Goal: Task Accomplishment & Management: Use online tool/utility

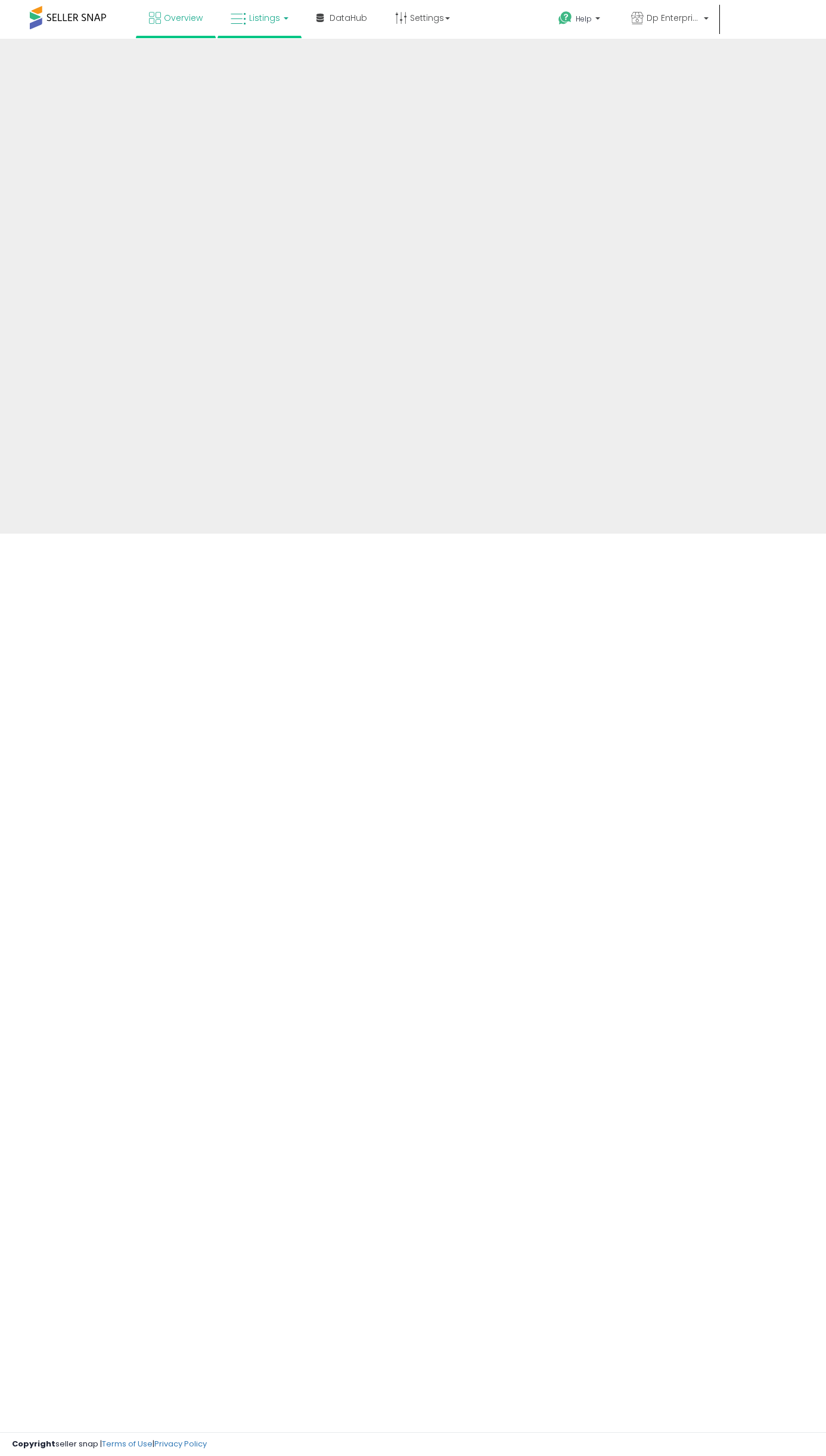
click at [255, 25] on link "Listings" at bounding box center [259, 18] width 76 height 36
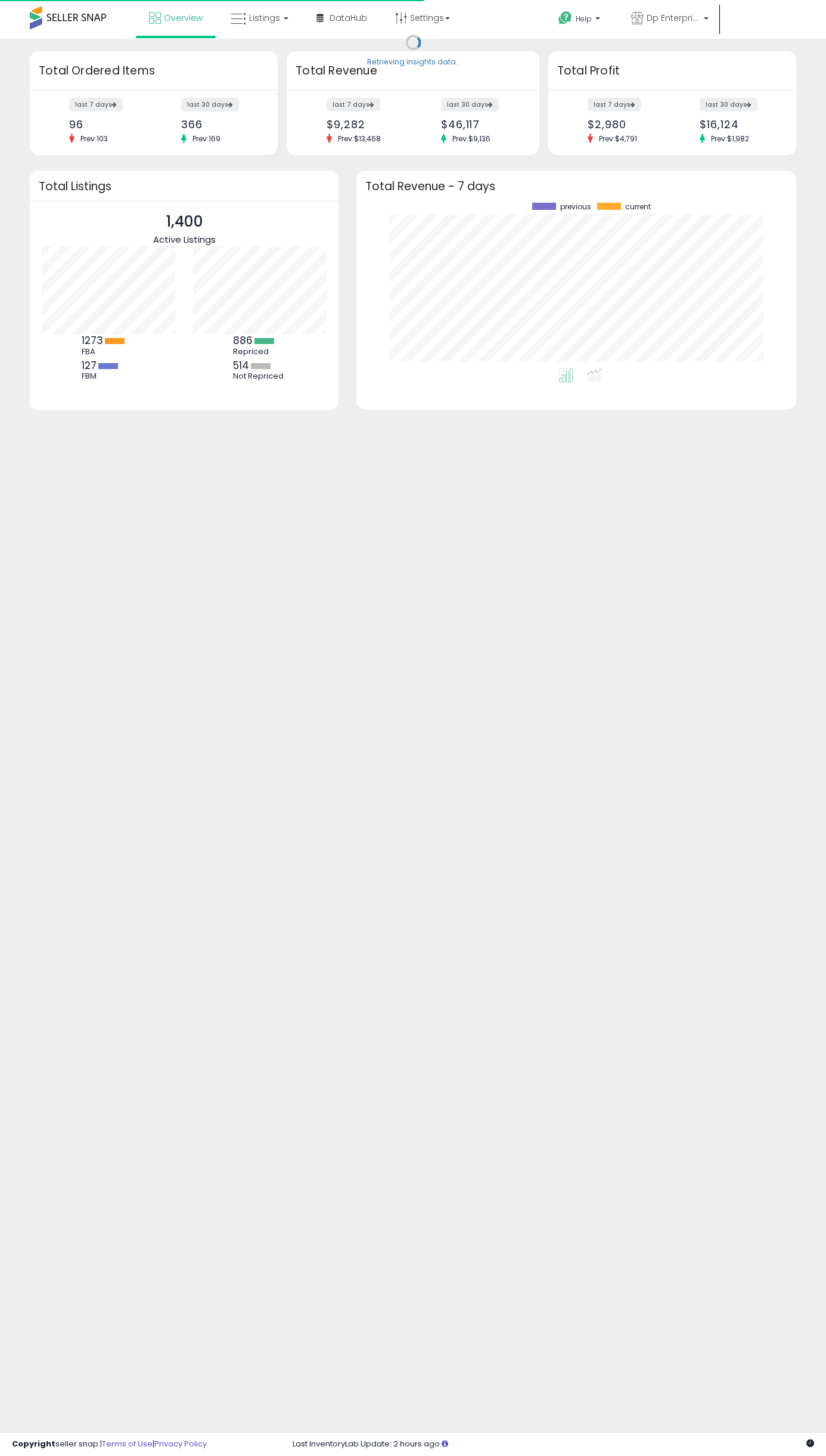
scroll to position [166, 416]
click at [237, 13] on icon at bounding box center [238, 19] width 16 height 16
click at [332, 42] on div "Retrieving insights data.. Retrieving overview data.. Total Ordered Items last …" at bounding box center [413, 286] width 826 height 495
click at [268, 29] on link "Listings" at bounding box center [259, 18] width 76 height 36
click at [272, 56] on icon at bounding box center [268, 59] width 51 height 16
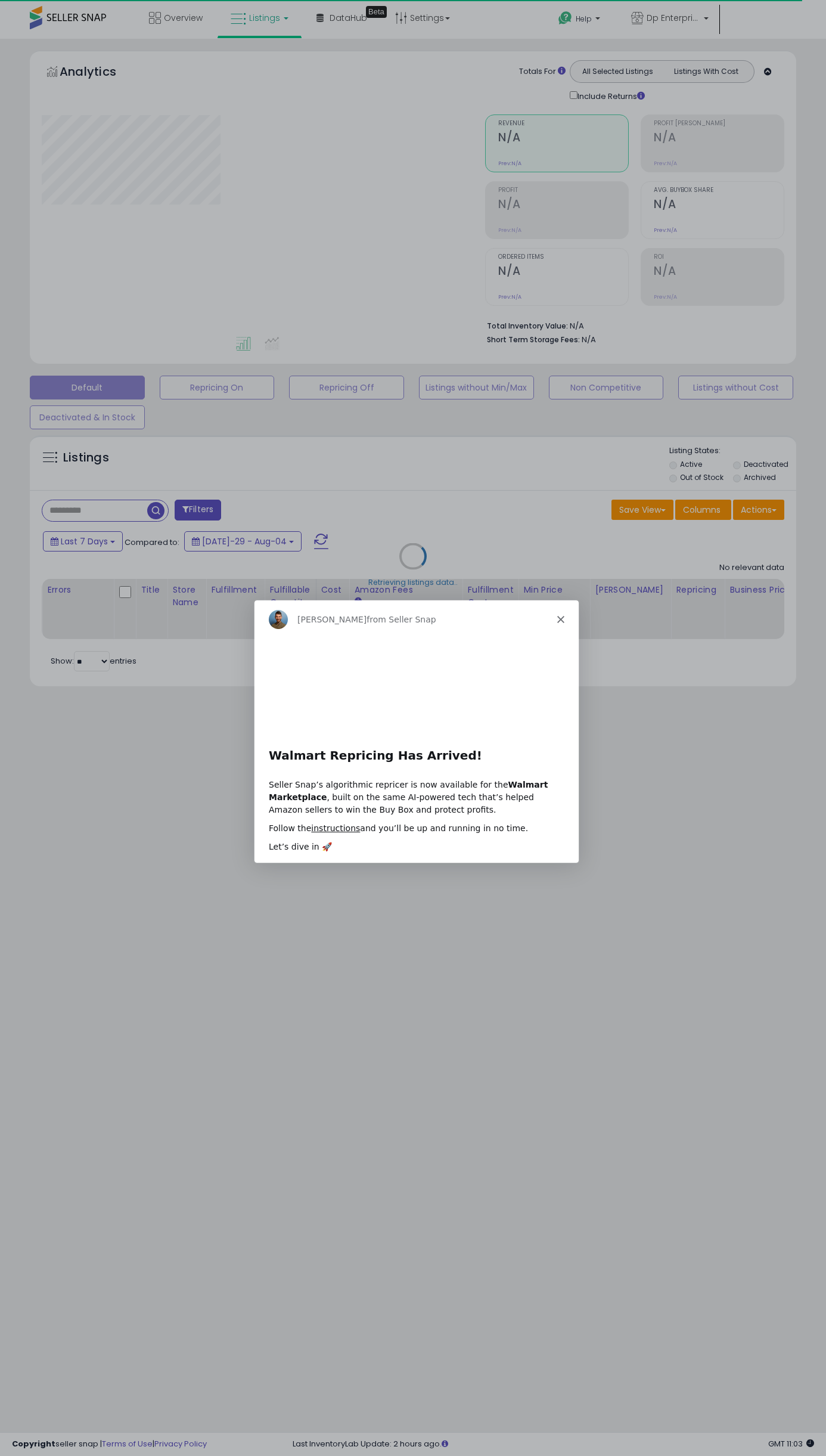
click at [560, 621] on icon "Close" at bounding box center [560, 618] width 7 height 7
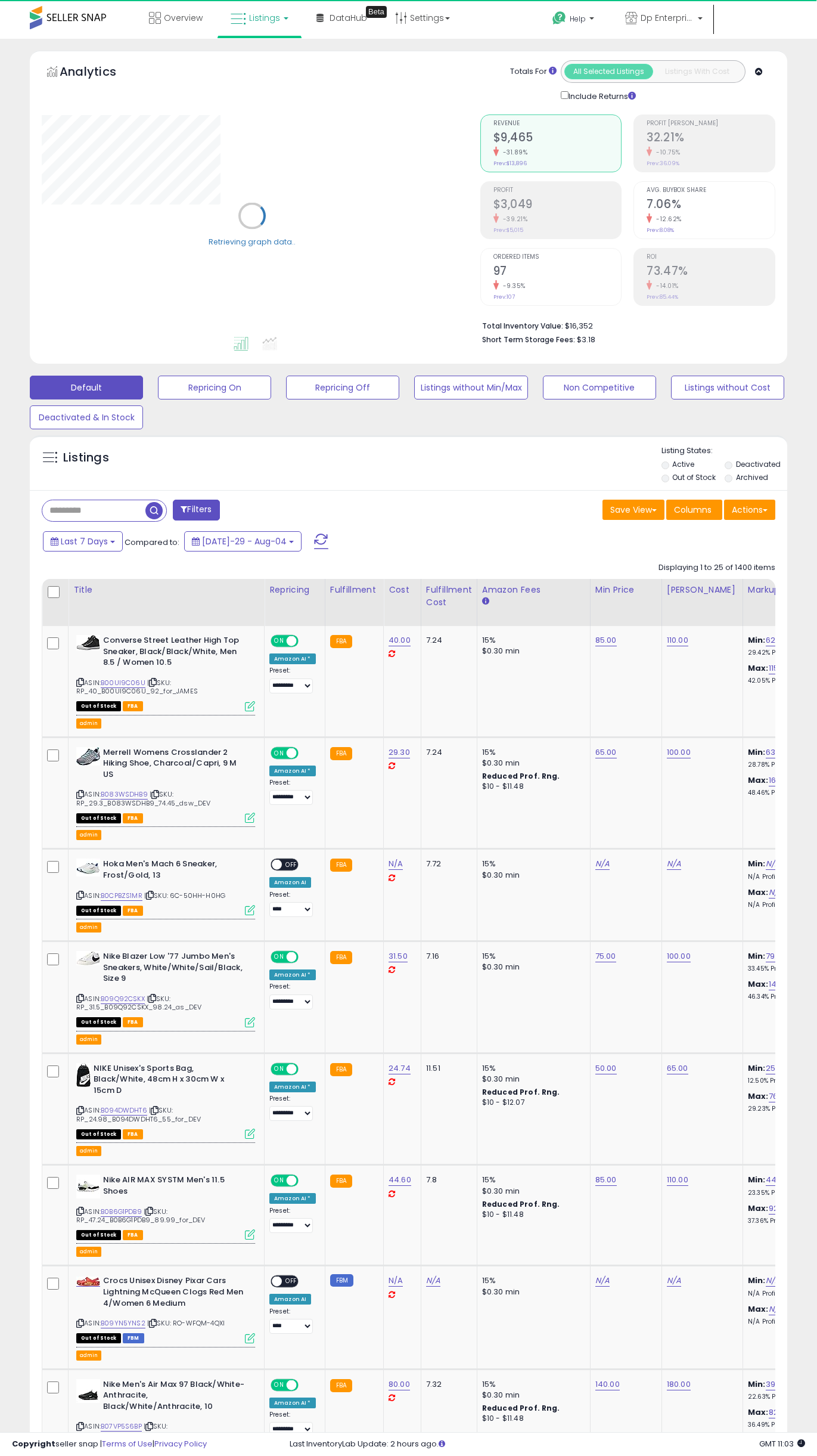
click at [261, 19] on span "Listings" at bounding box center [265, 18] width 31 height 12
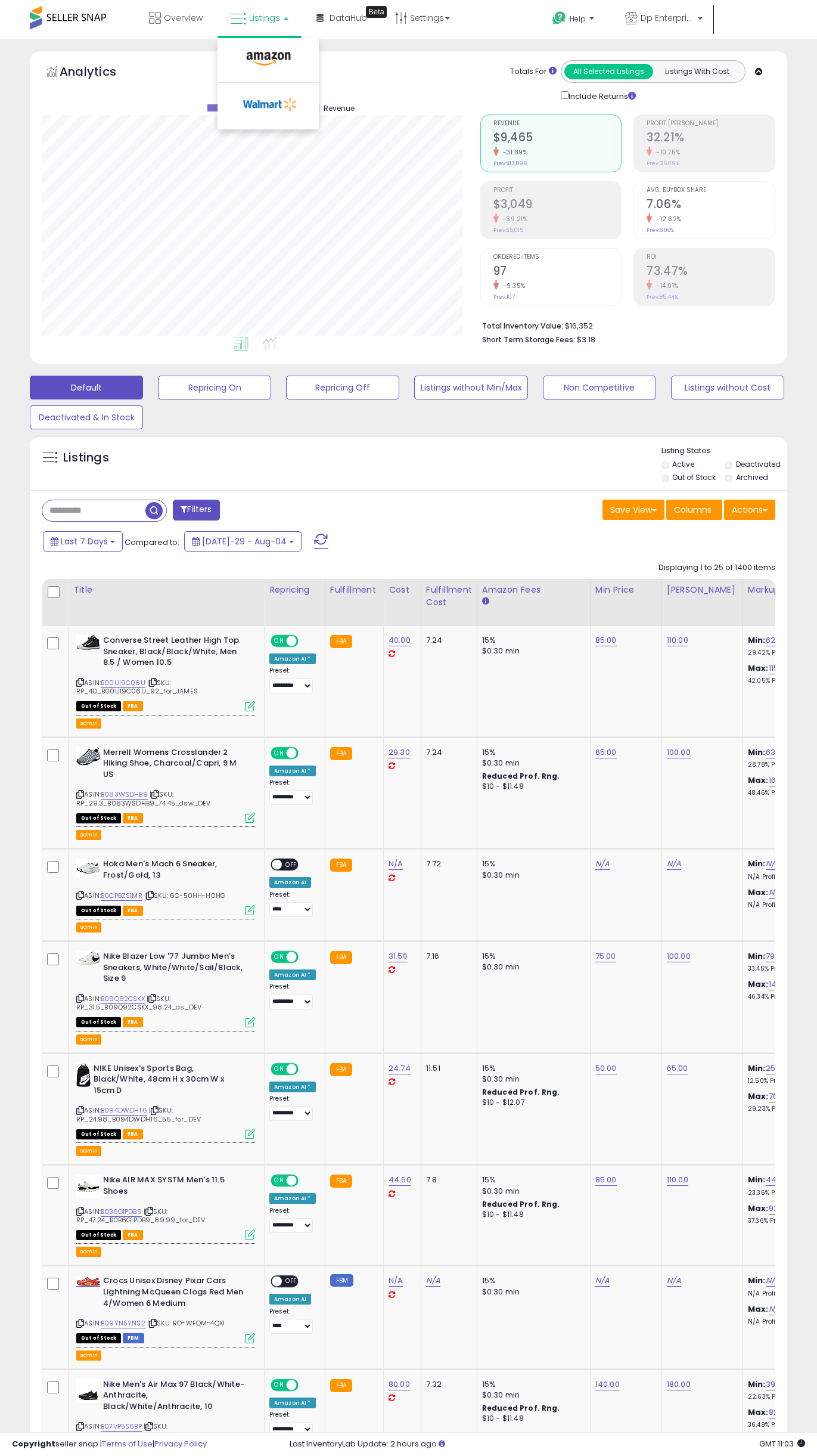
scroll to position [244, 438]
click at [277, 109] on icon at bounding box center [270, 105] width 63 height 18
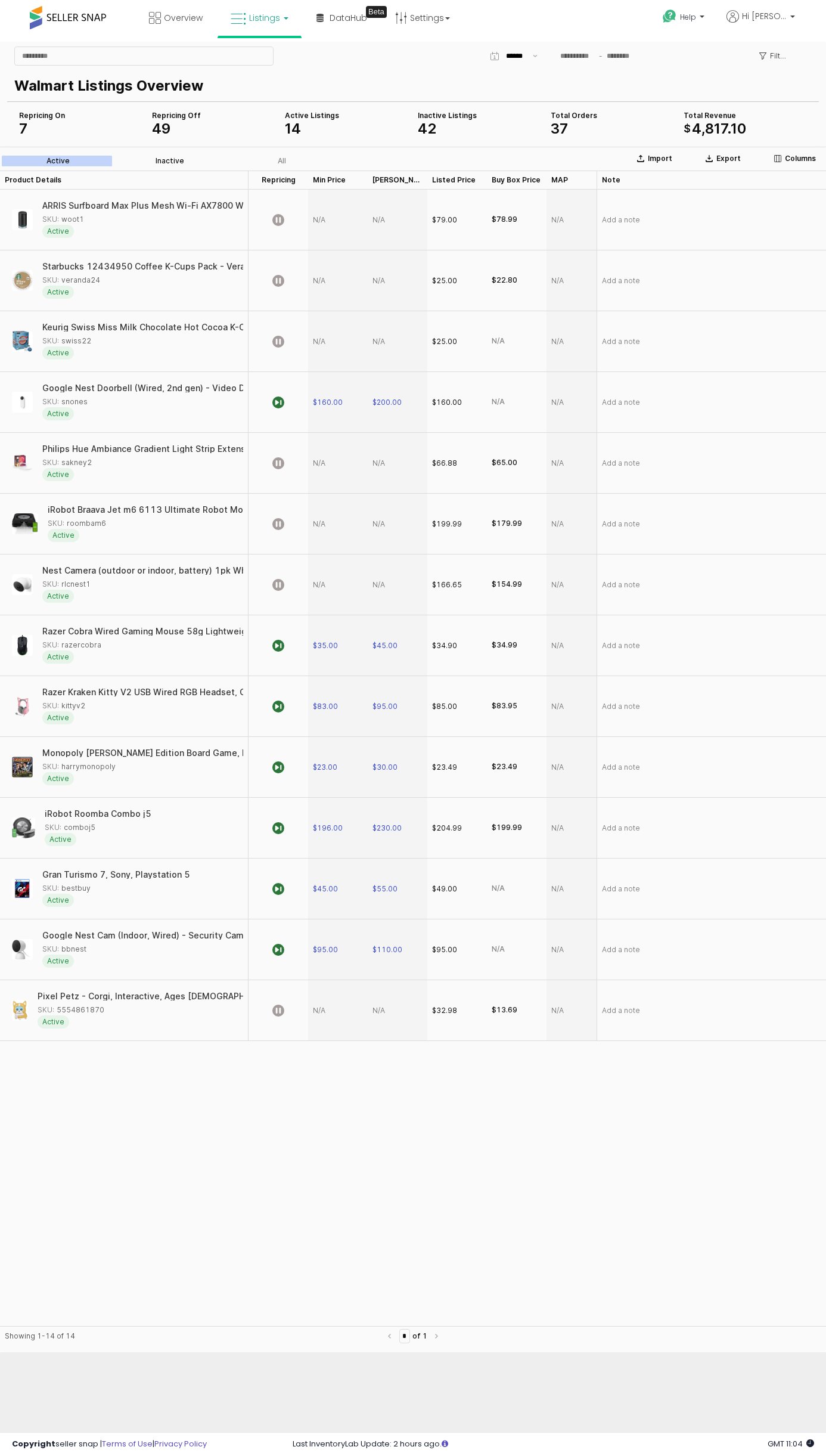
click at [175, 165] on label "Inactive" at bounding box center [169, 160] width 112 height 11
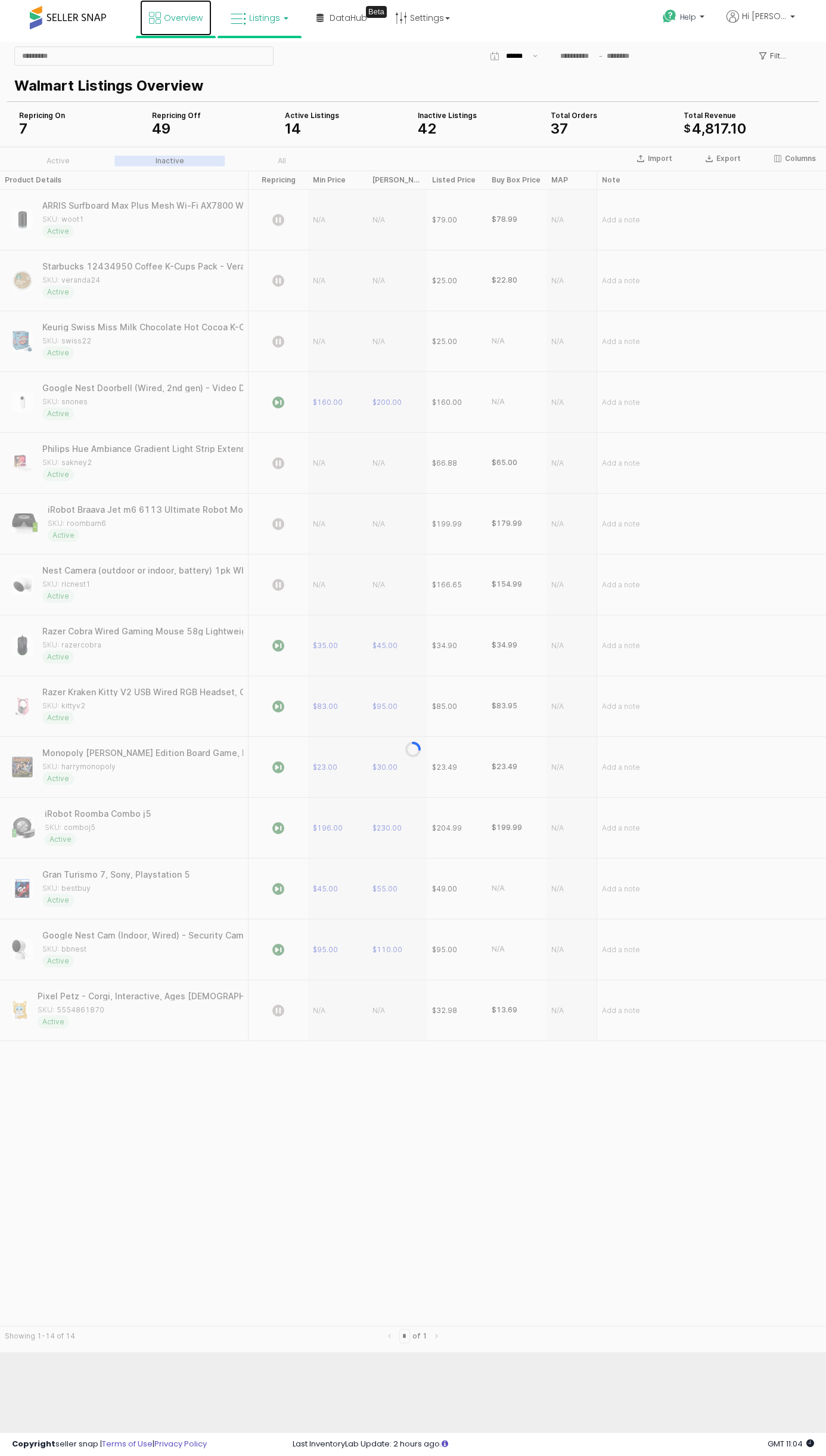
click at [203, 21] on link "Overview" at bounding box center [176, 18] width 72 height 36
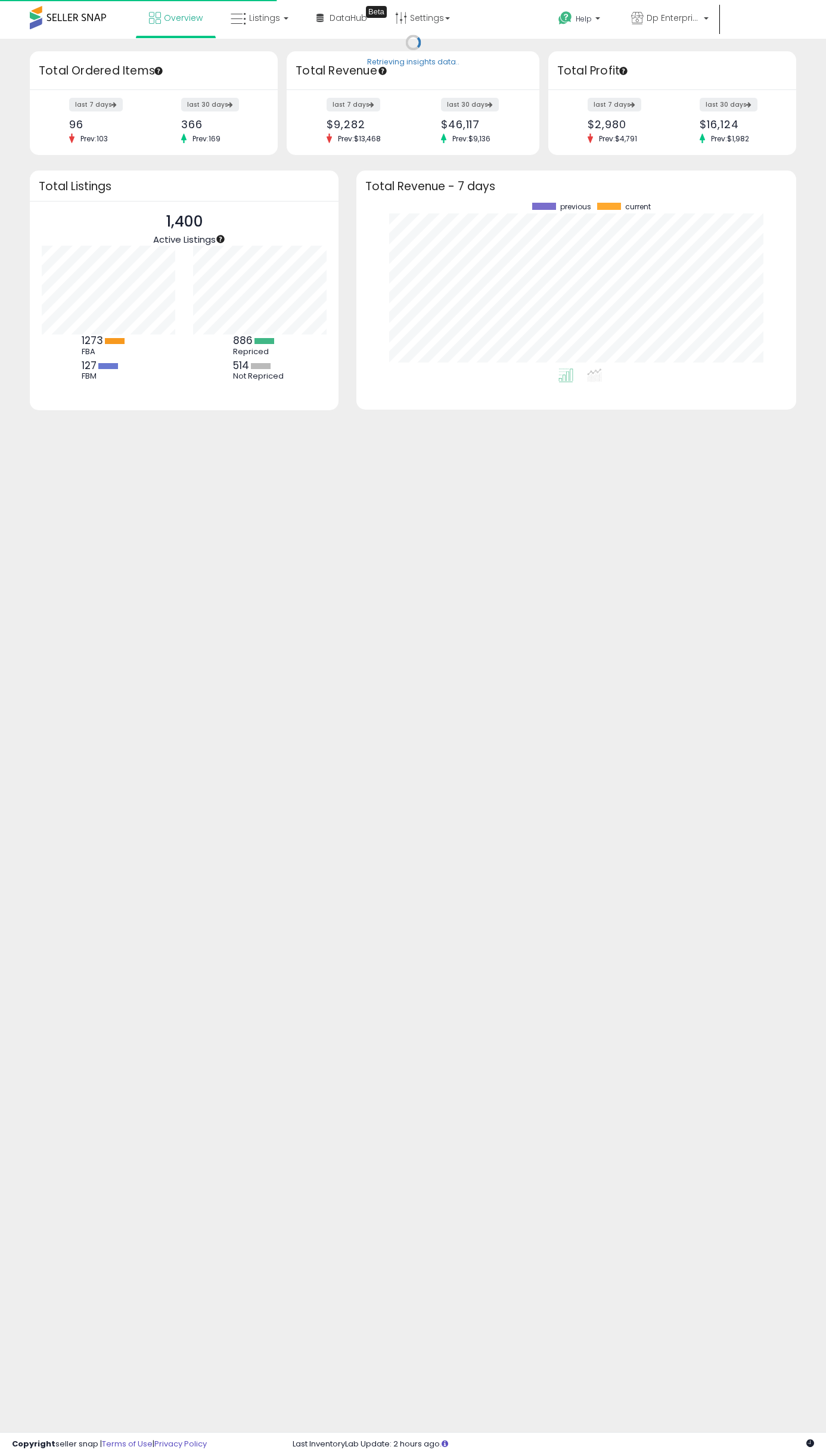
scroll to position [166, 416]
click at [284, 20] on link "Listings" at bounding box center [259, 18] width 76 height 36
click at [279, 60] on icon at bounding box center [268, 59] width 51 height 16
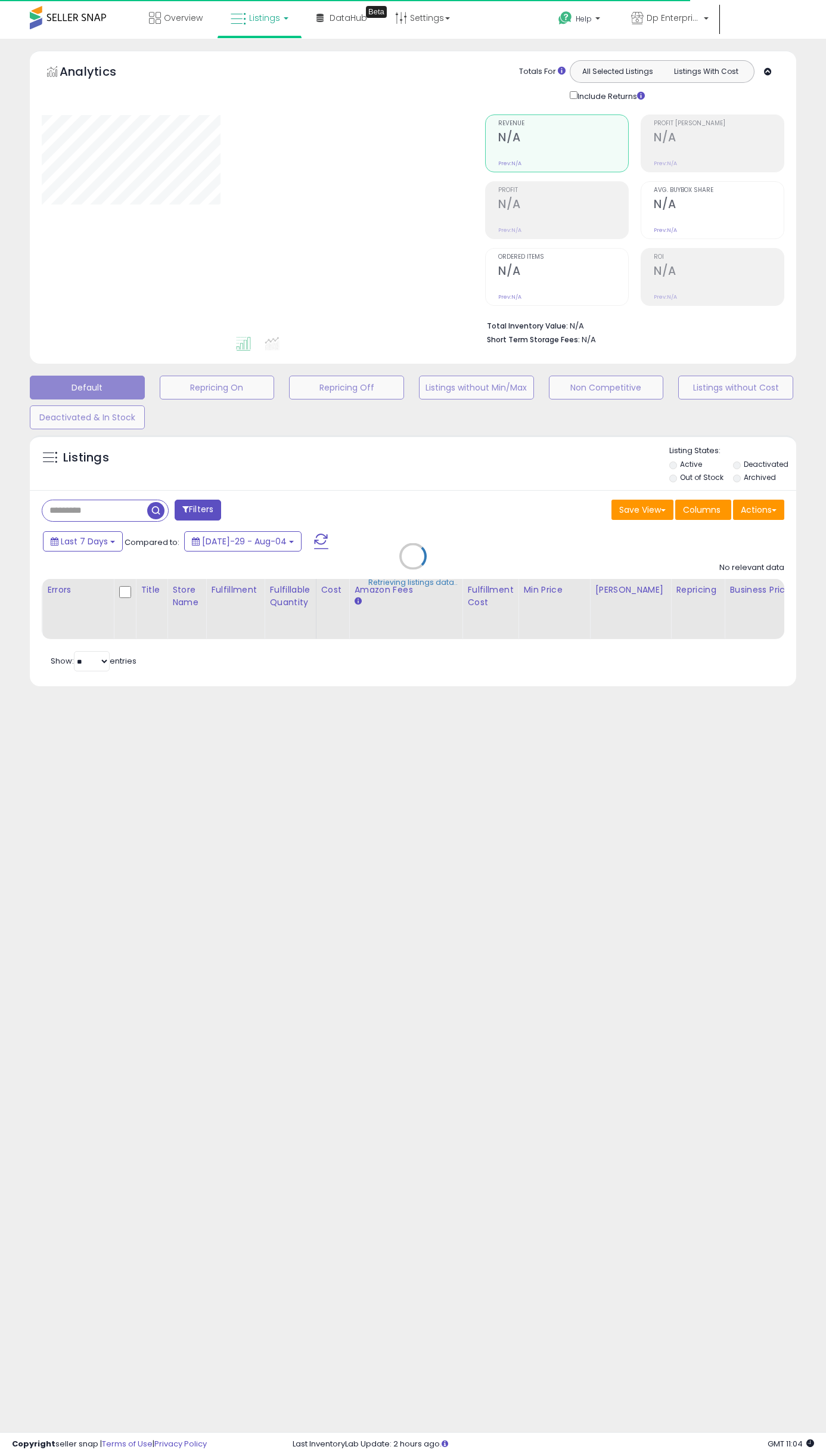
click at [277, 32] on link "Listings" at bounding box center [259, 18] width 76 height 36
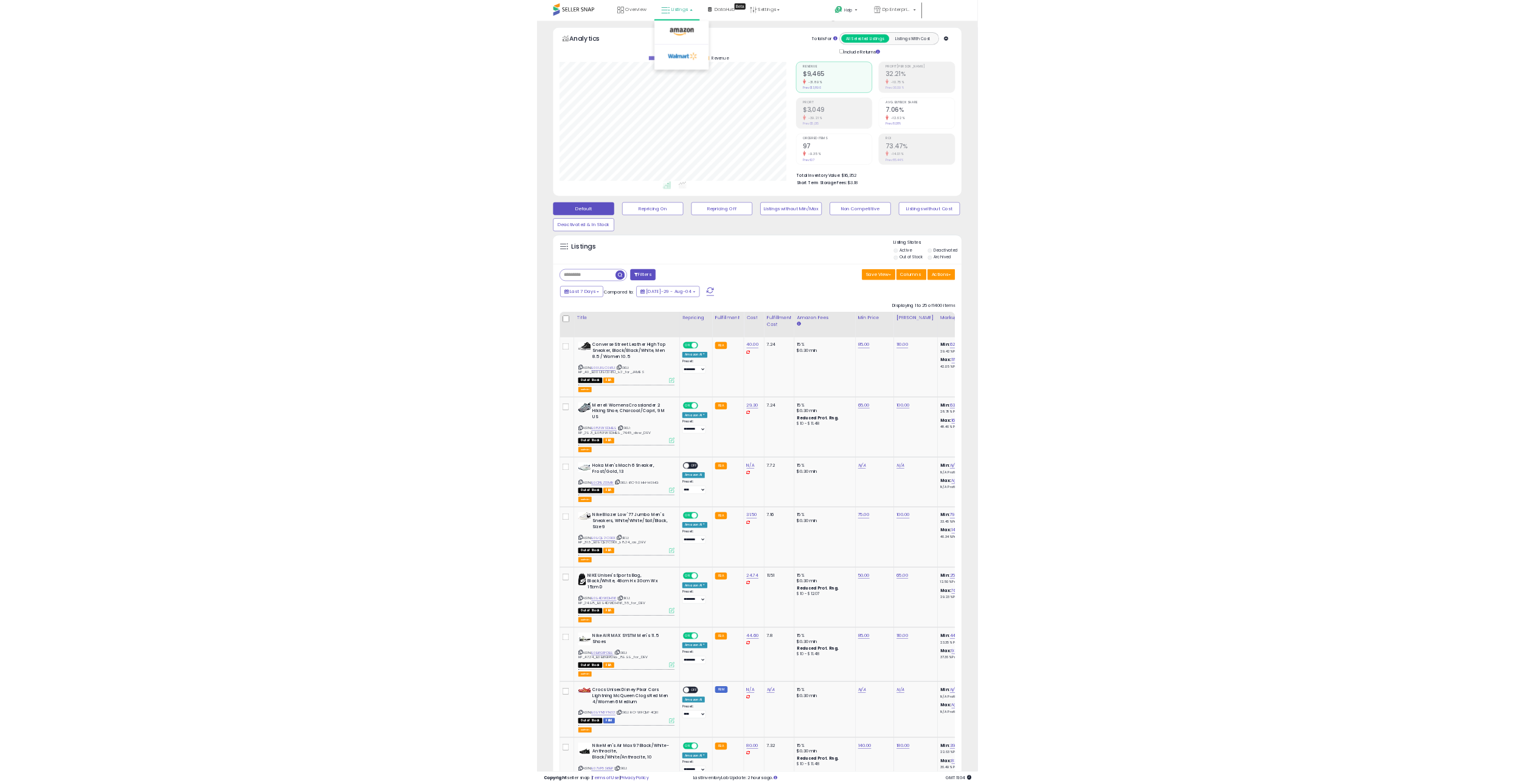
scroll to position [249, 447]
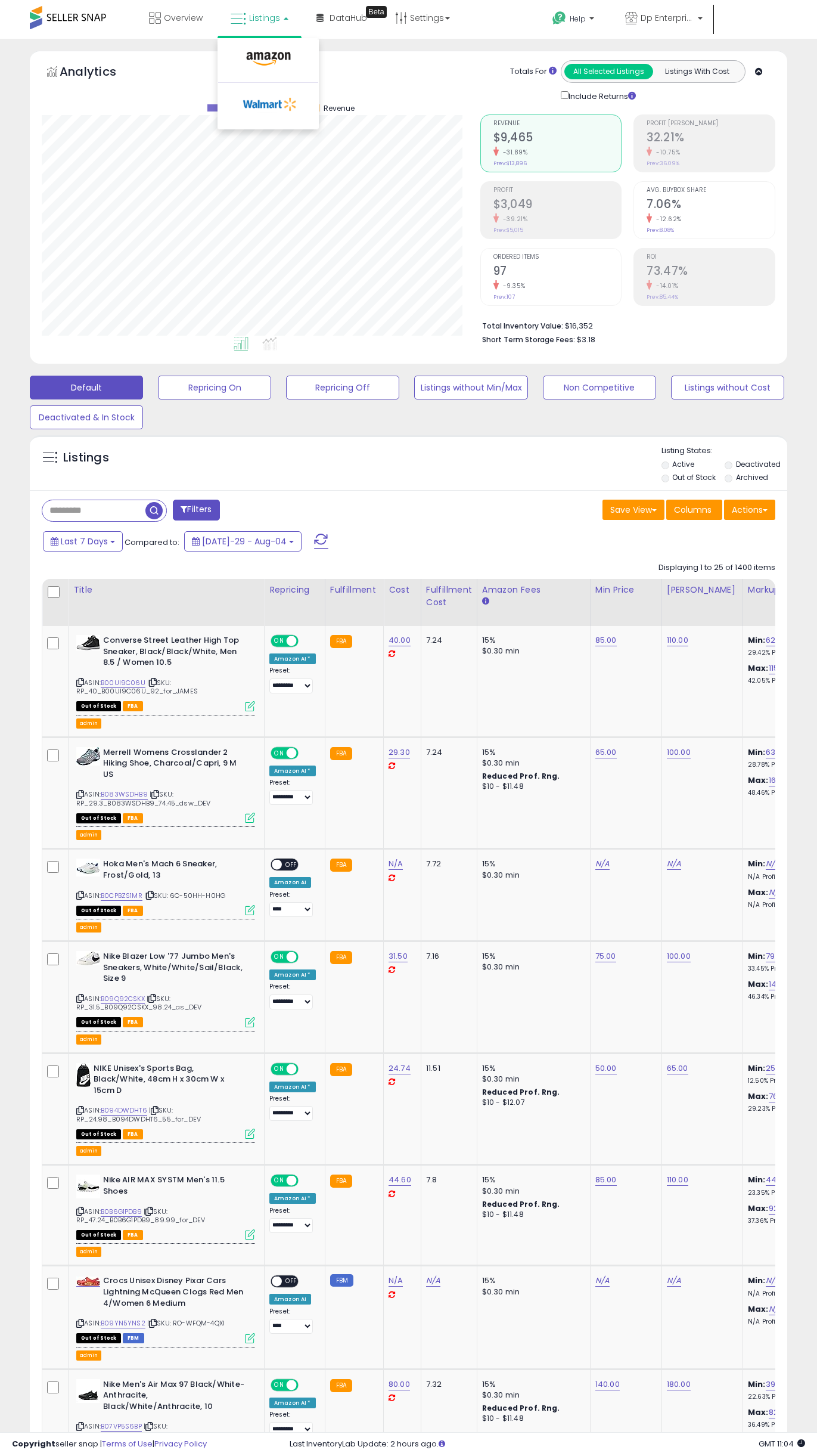
click at [441, 95] on div "Analytics Totals For All Selected Listings Listings With Cost Include Returns" at bounding box center [408, 82] width 734 height 42
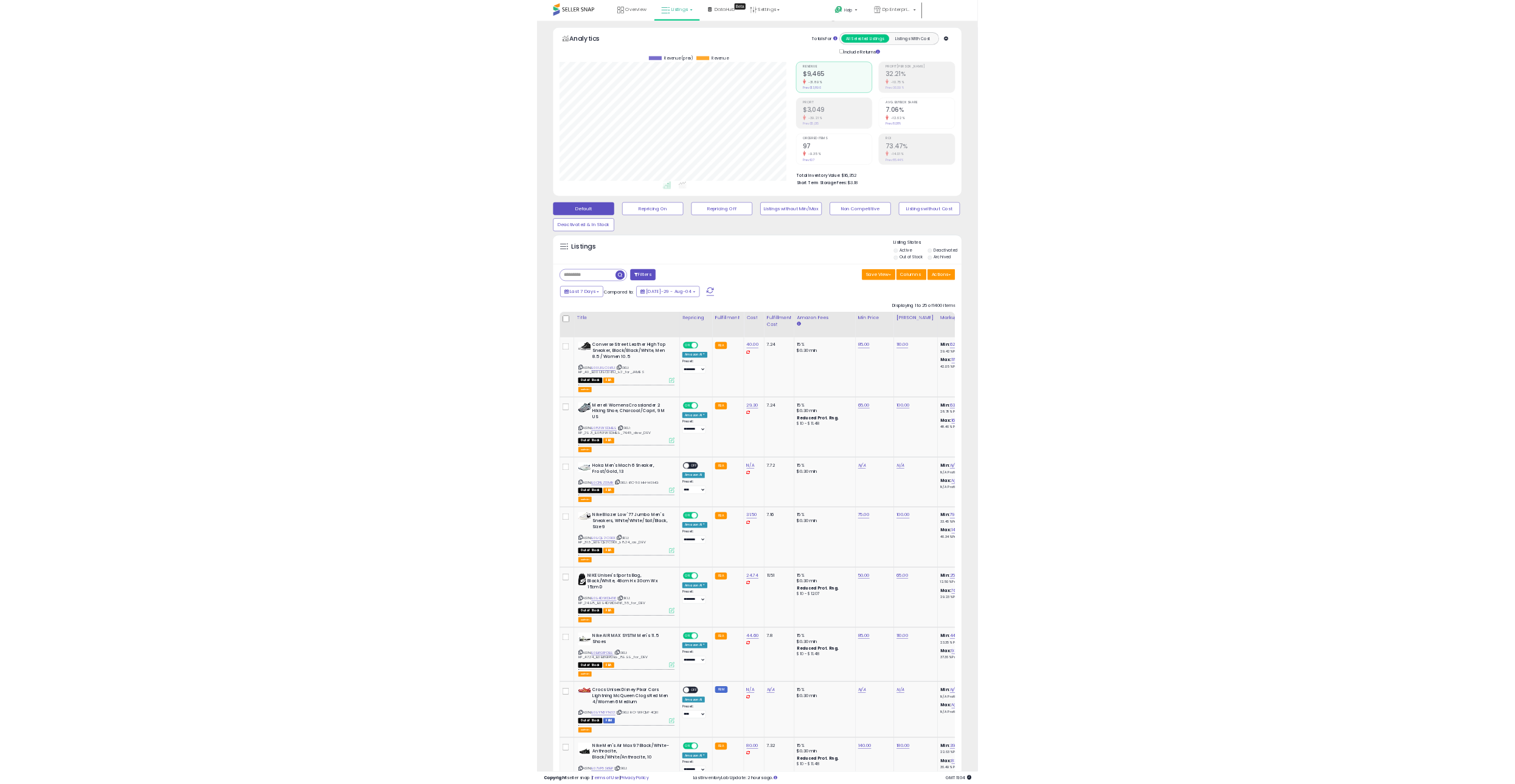
scroll to position [249, 845]
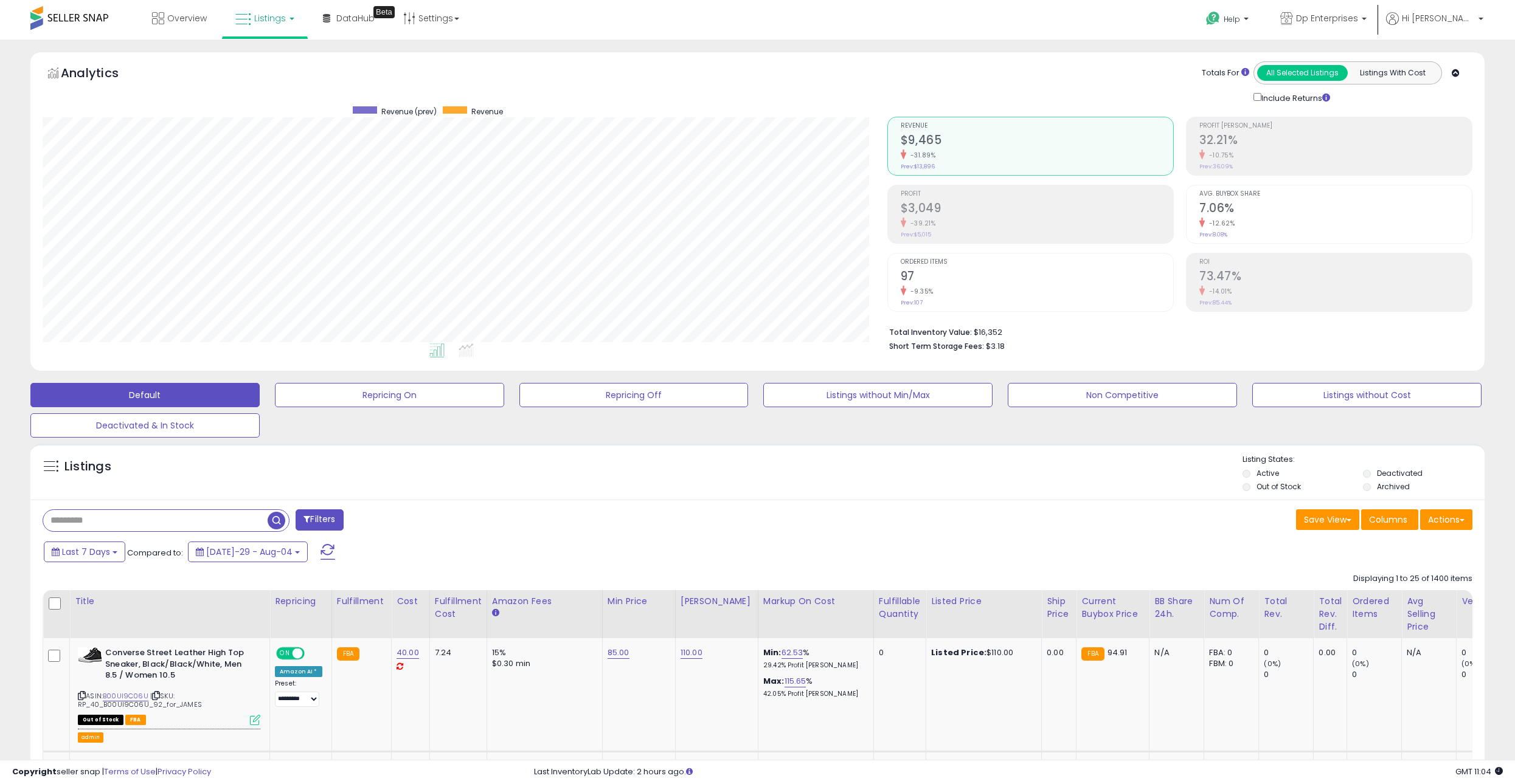
click at [238, 14] on icon at bounding box center [242, 19] width 16 height 16
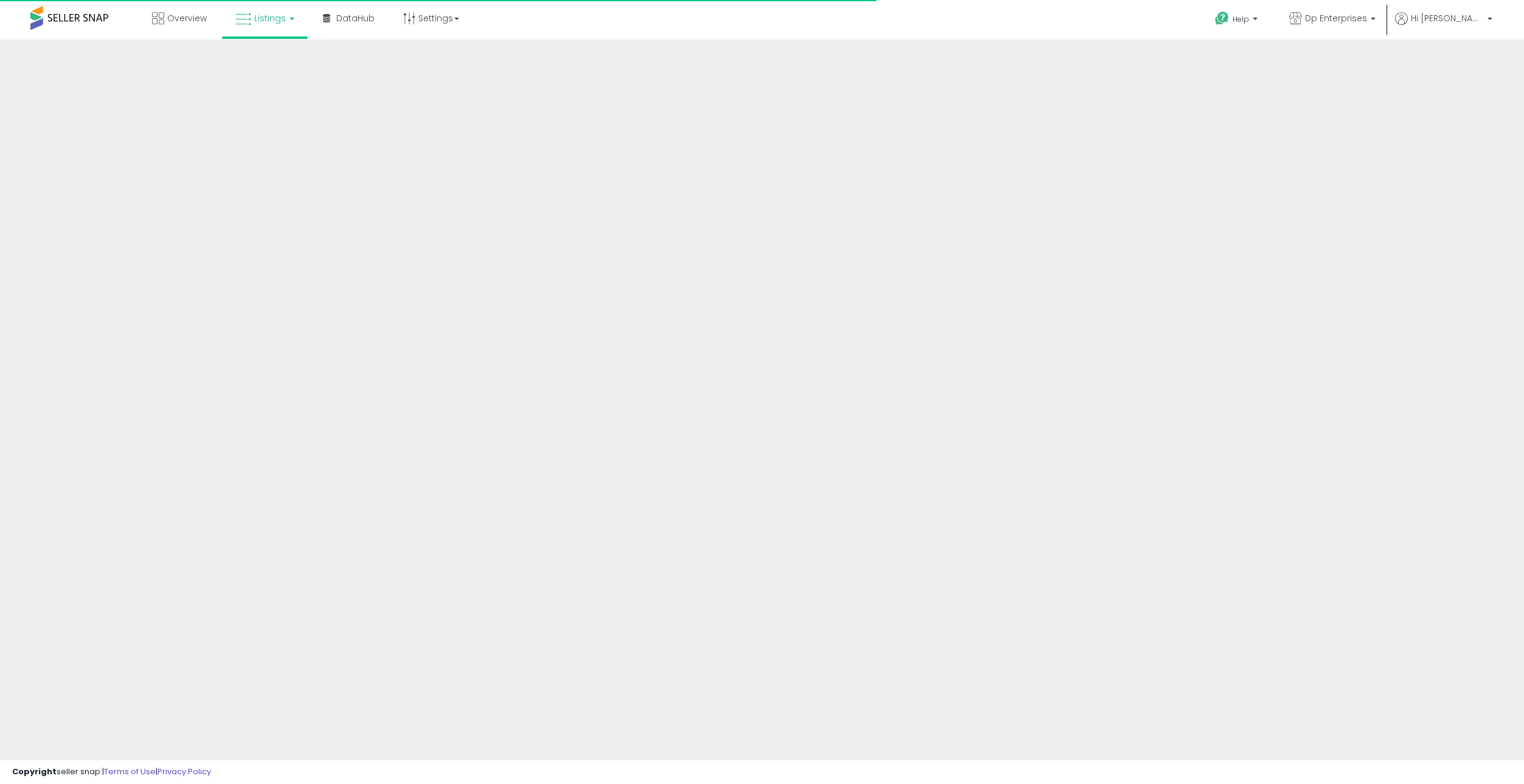
click at [257, 25] on link "Listings" at bounding box center [264, 18] width 77 height 37
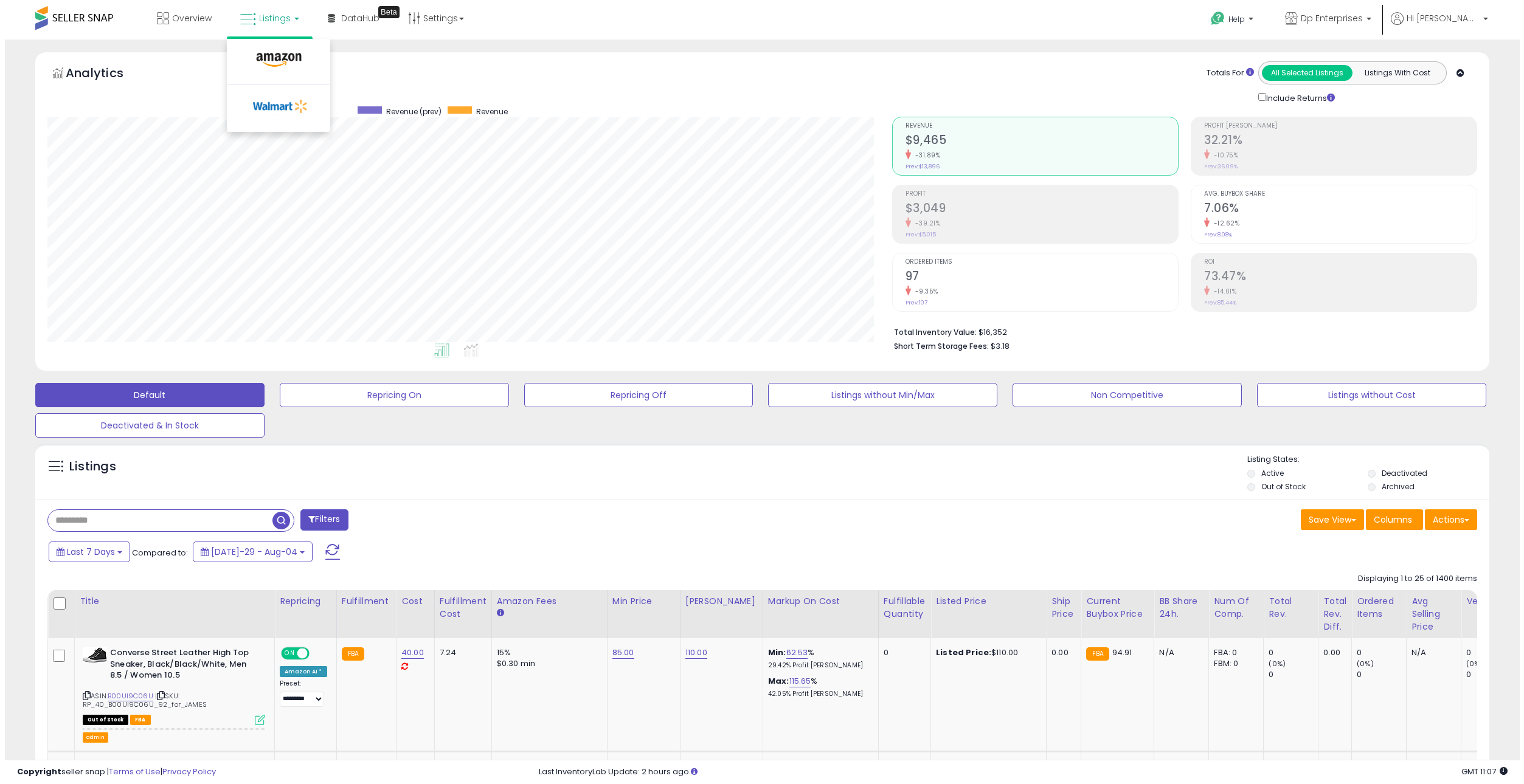
scroll to position [249, 845]
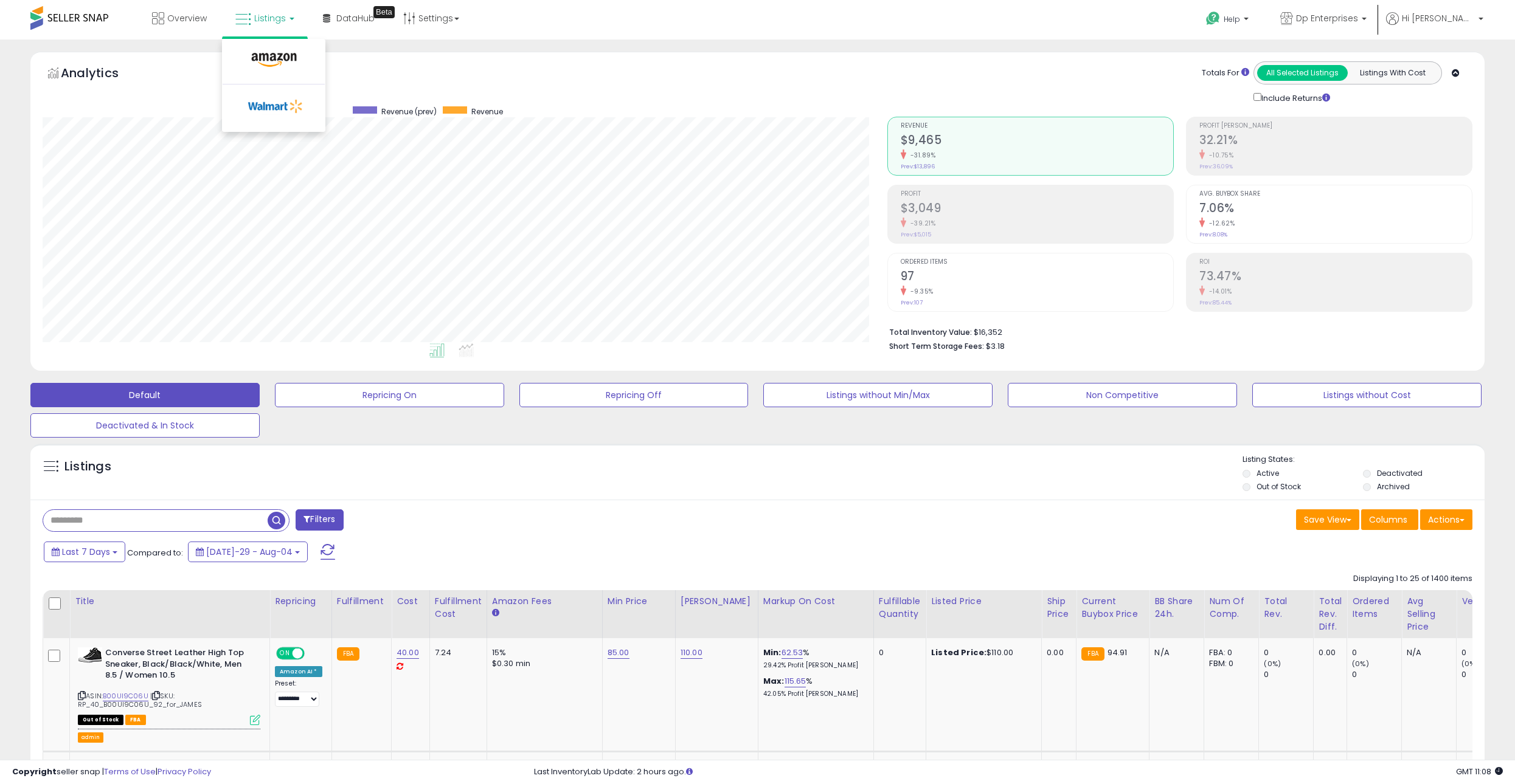
click at [493, 75] on div "Analytics Totals For All Selected Listings Listings With Cost Include Returns" at bounding box center [758, 83] width 1430 height 43
click at [377, 388] on button "Repricing On" at bounding box center [389, 395] width 229 height 24
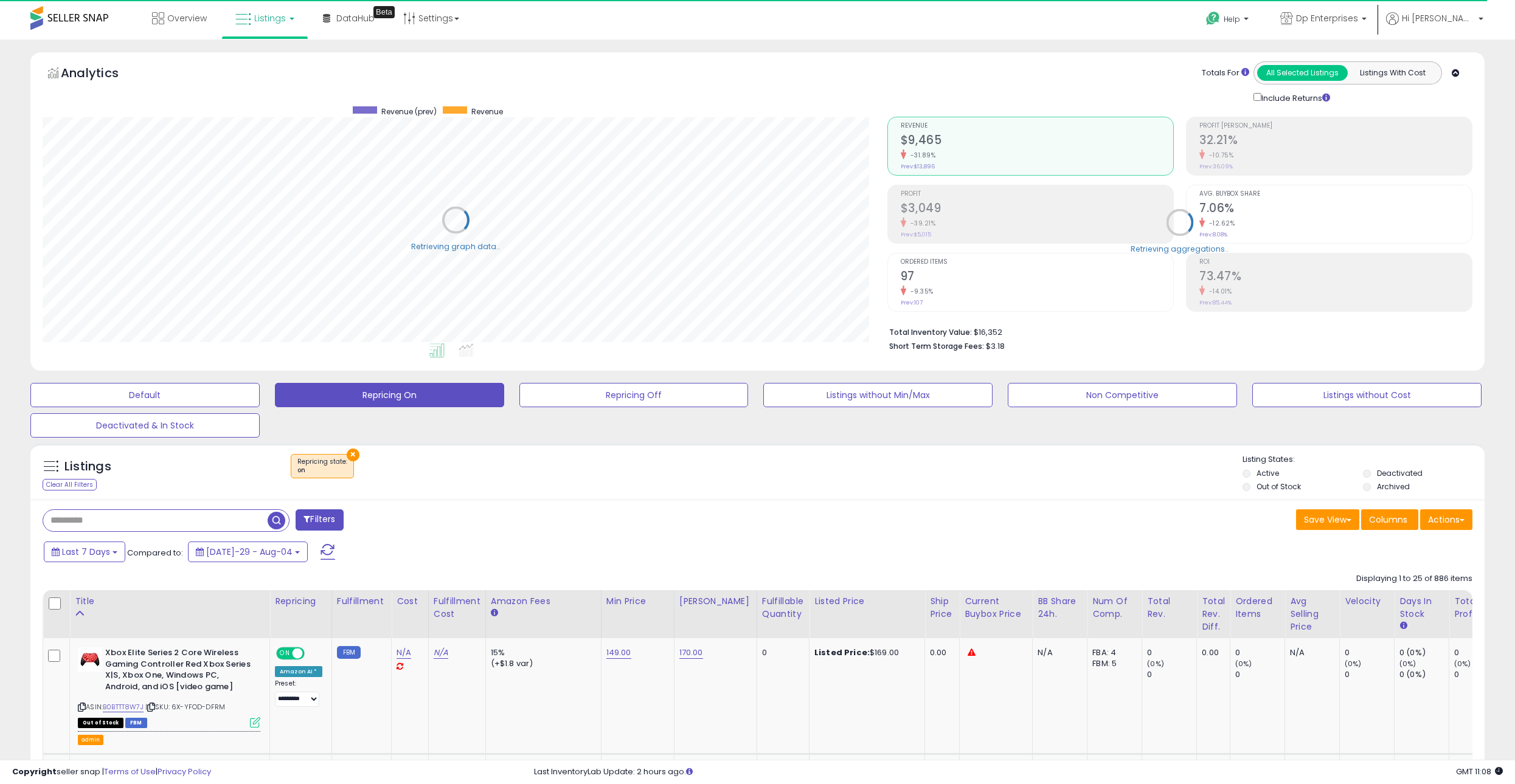
scroll to position [607736, 607270]
click at [210, 553] on span "Jul-29 - Aug-04" at bounding box center [249, 552] width 87 height 12
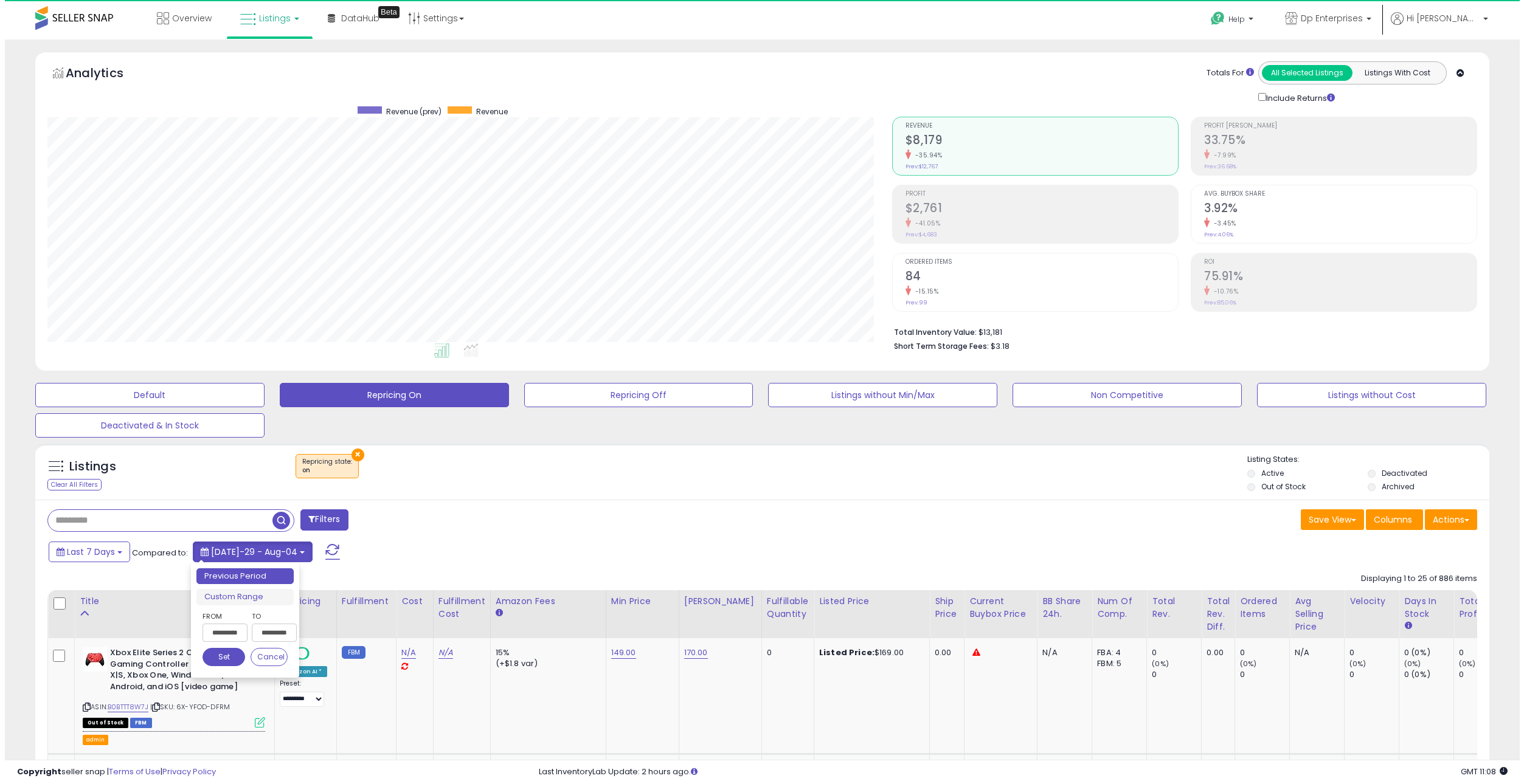
scroll to position [249, 845]
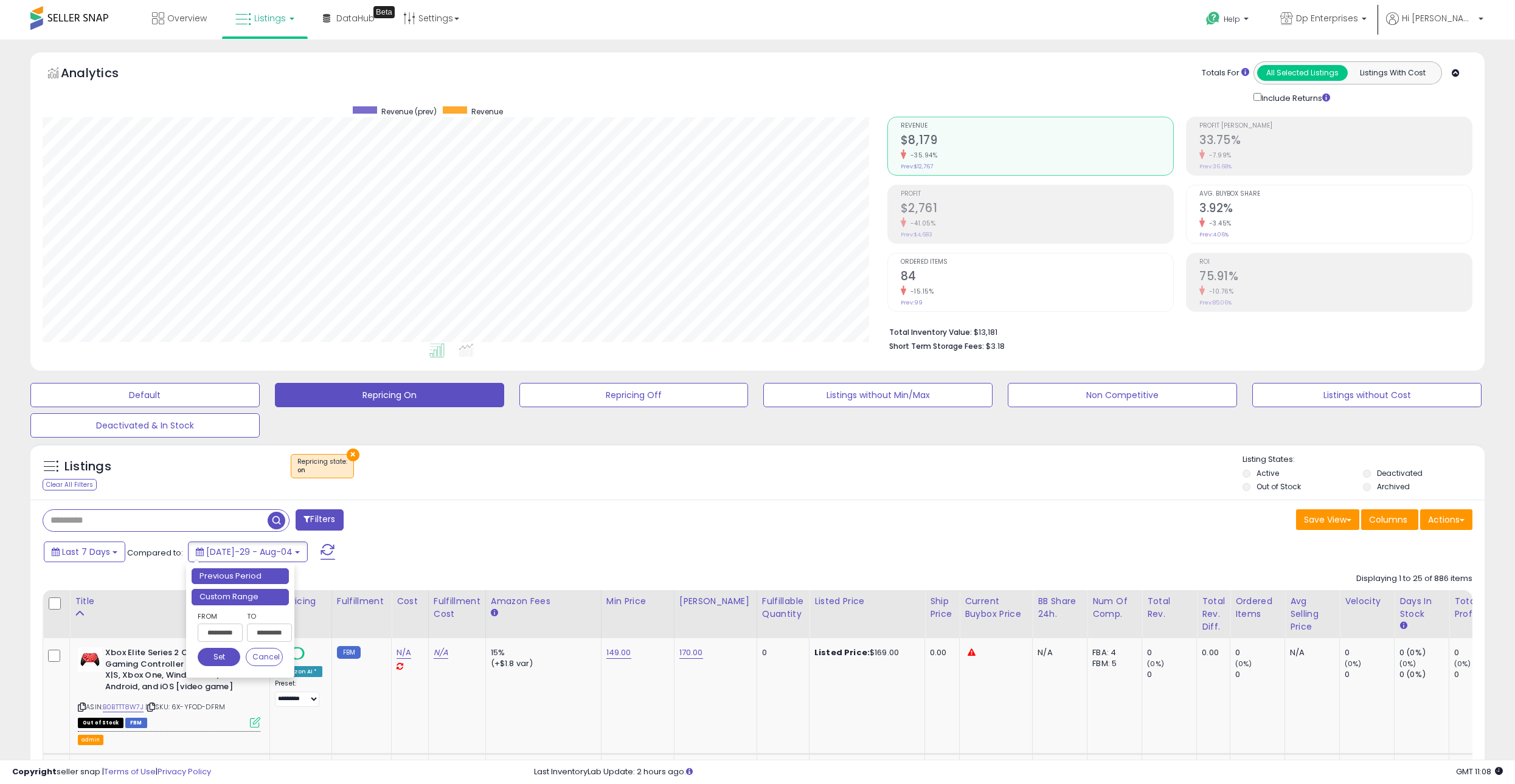
click at [224, 597] on li "Custom Range" at bounding box center [240, 597] width 98 height 17
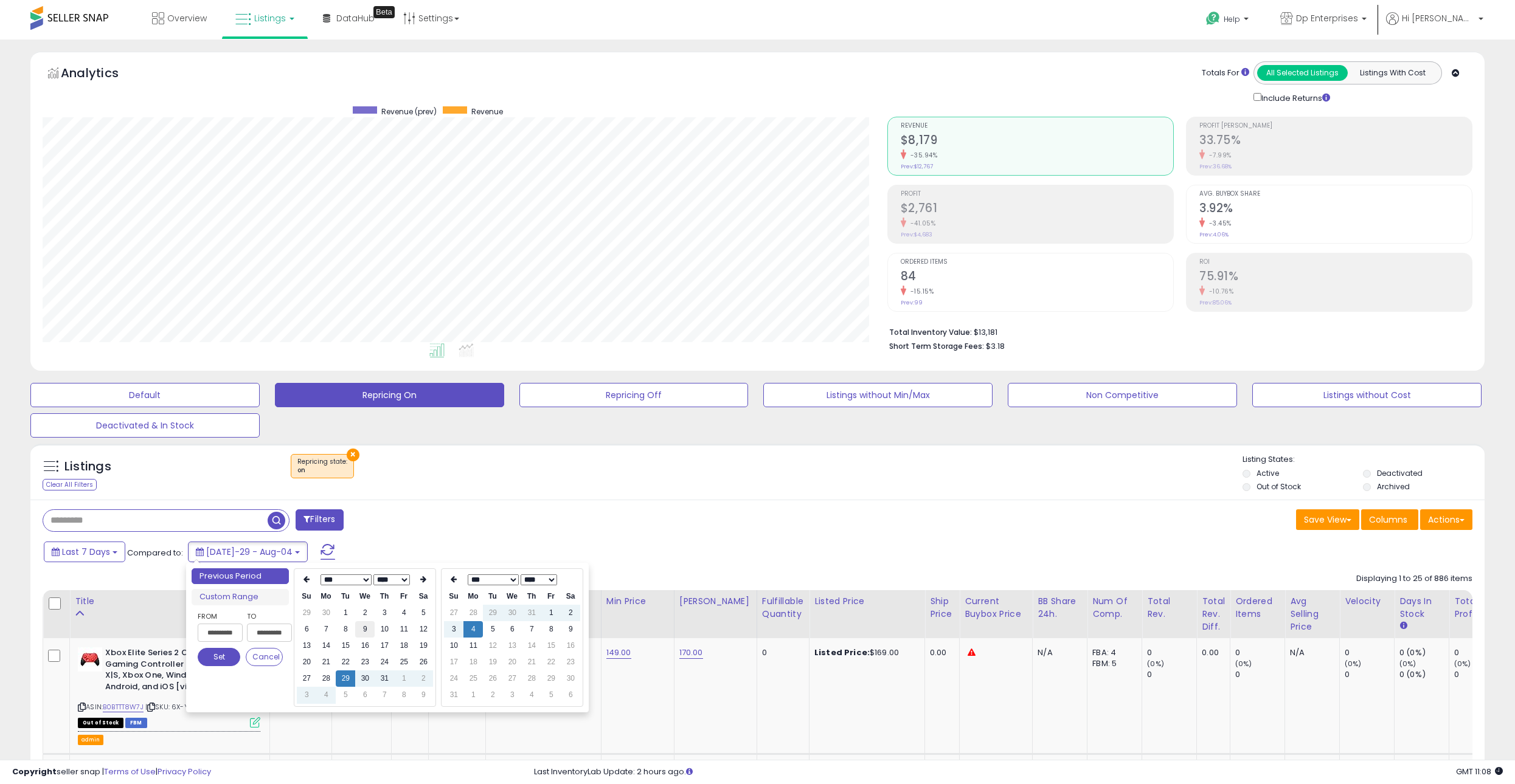
click at [362, 634] on td "9" at bounding box center [364, 630] width 19 height 17
type input "**********"
click at [209, 656] on button "Set" at bounding box center [218, 657] width 42 height 18
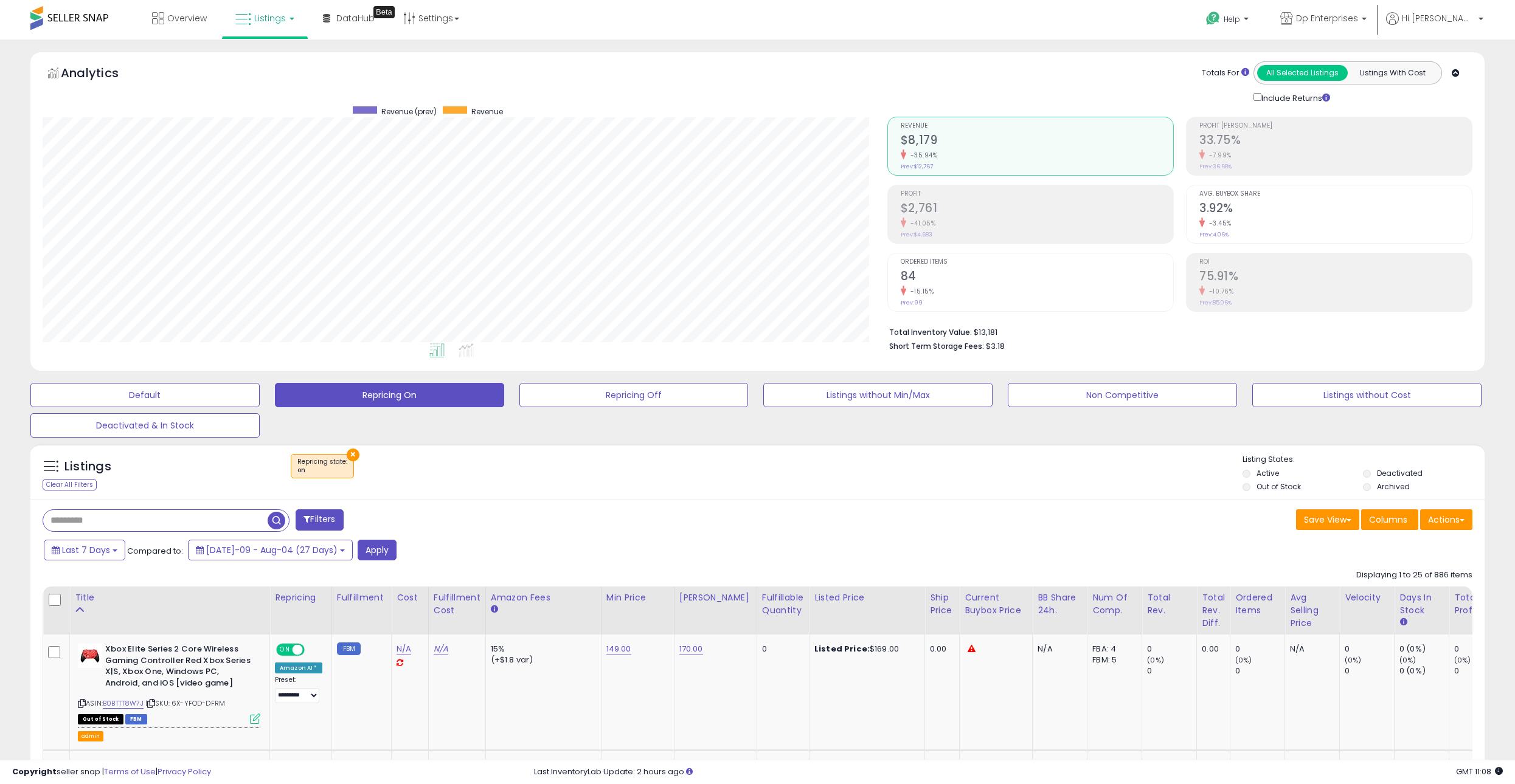
click at [360, 563] on div "Last 7 Days Compared to: Jul-09 - Aug-04 (27 Days) Apply" at bounding box center [577, 552] width 1072 height 23
click at [362, 551] on button "Apply" at bounding box center [377, 550] width 39 height 21
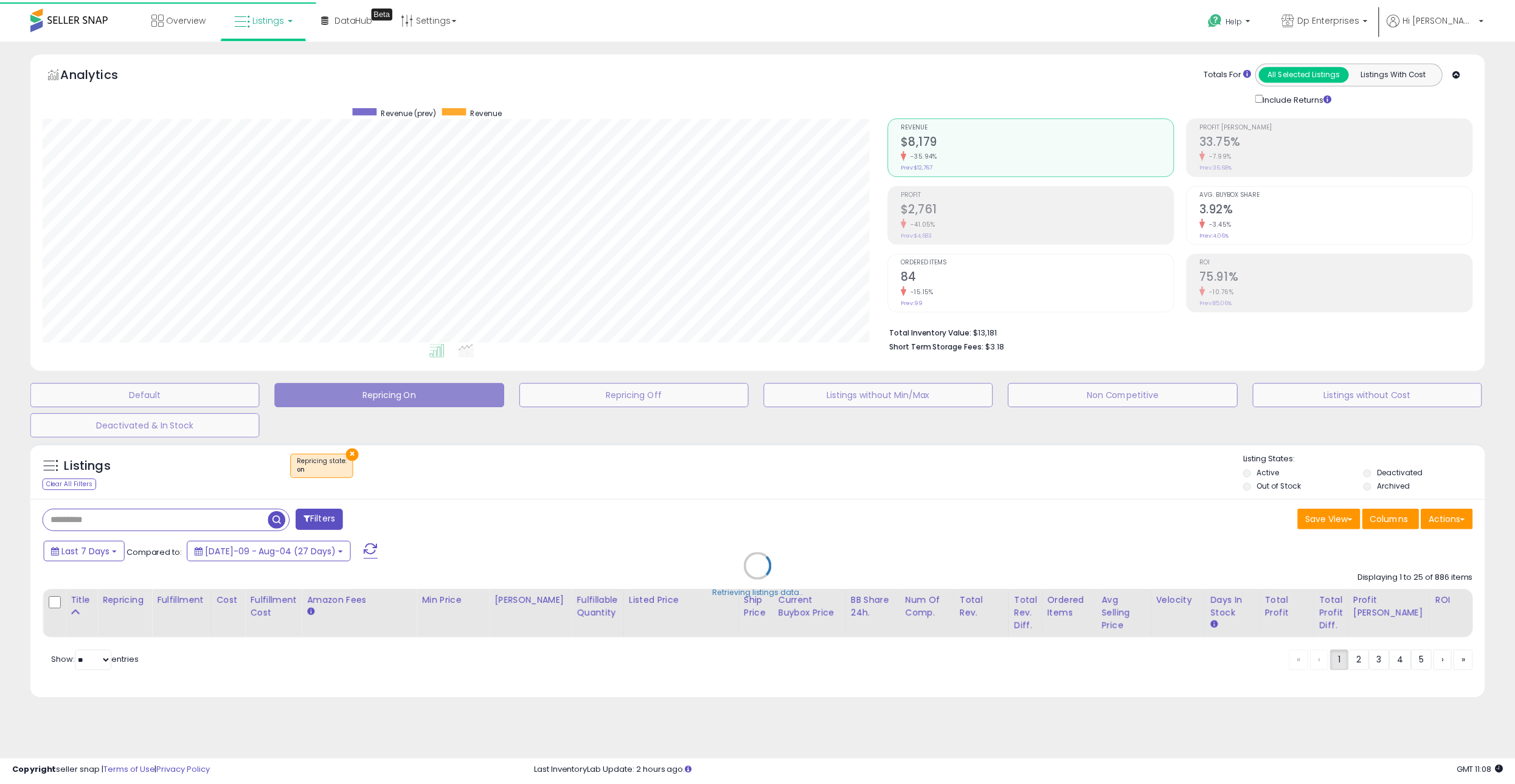
scroll to position [249, 849]
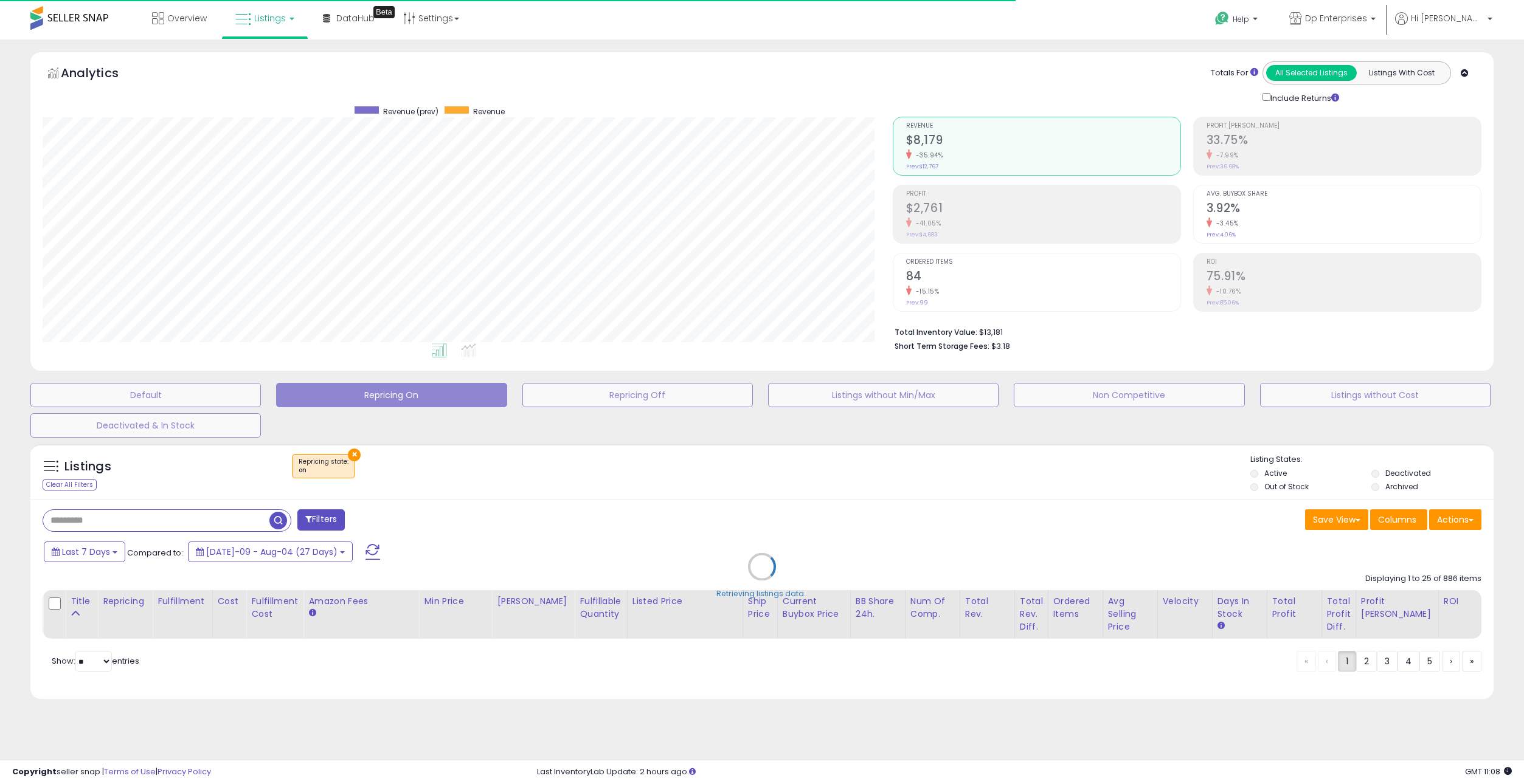
drag, startPoint x: 575, startPoint y: 556, endPoint x: 865, endPoint y: 518, distance: 292.5
click at [865, 518] on div "Retrieving listings data.." at bounding box center [762, 576] width 1482 height 277
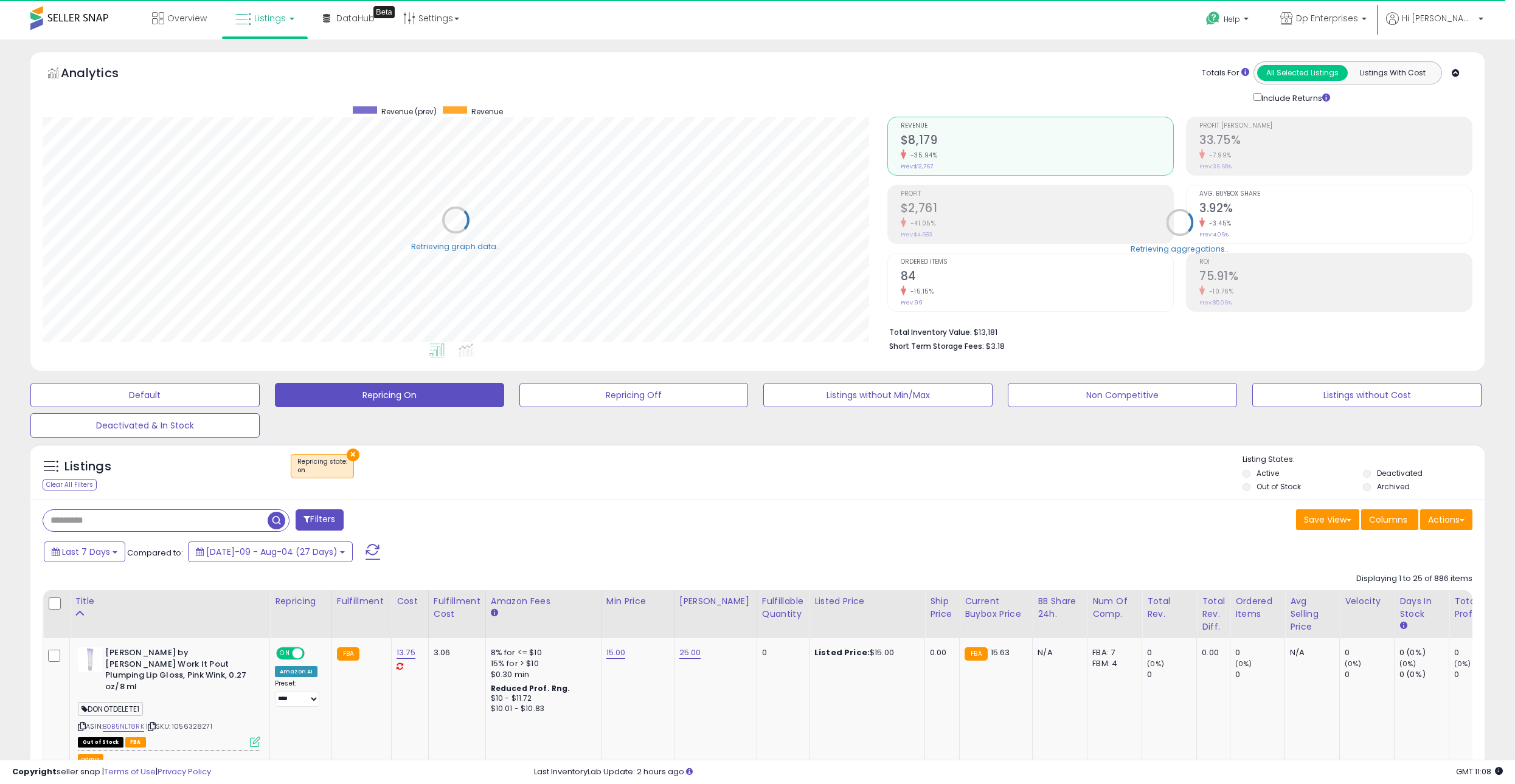
scroll to position [607736, 607270]
click at [447, 29] on link "Settings" at bounding box center [431, 18] width 74 height 37
click at [592, 64] on div "Analytics Totals For All Selected Listings Listings With Cost Include Returns" at bounding box center [758, 83] width 1430 height 43
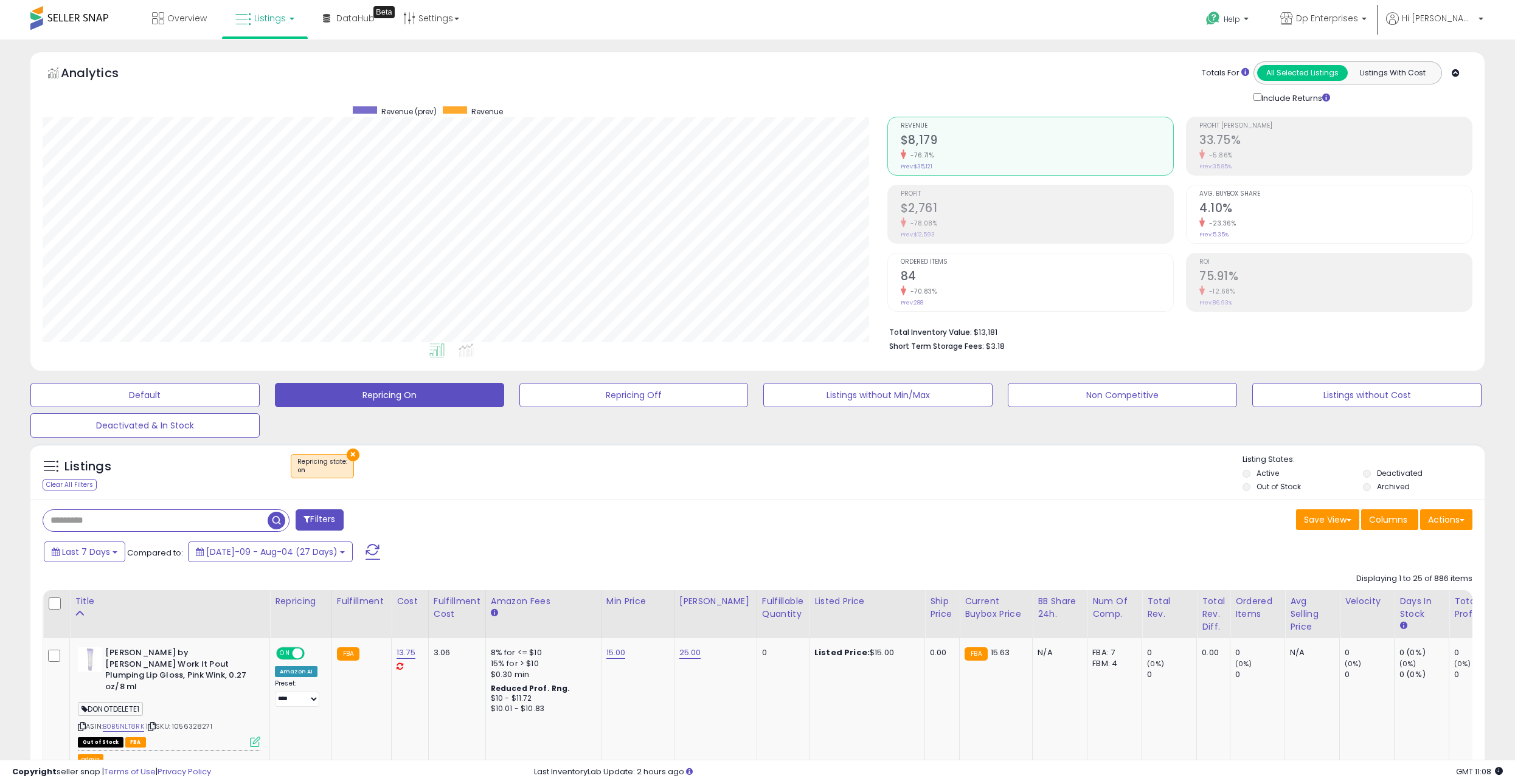
scroll to position [249, 845]
click at [285, 21] on link "Listings" at bounding box center [264, 18] width 78 height 37
click at [624, 60] on div "Analytics Totals For All Selected Listings Listings With Cost Include Returns" at bounding box center [757, 211] width 1454 height 319
click at [291, 14] on link "Listings" at bounding box center [264, 18] width 78 height 37
click at [357, 36] on link "DataHub Beta" at bounding box center [349, 18] width 70 height 37
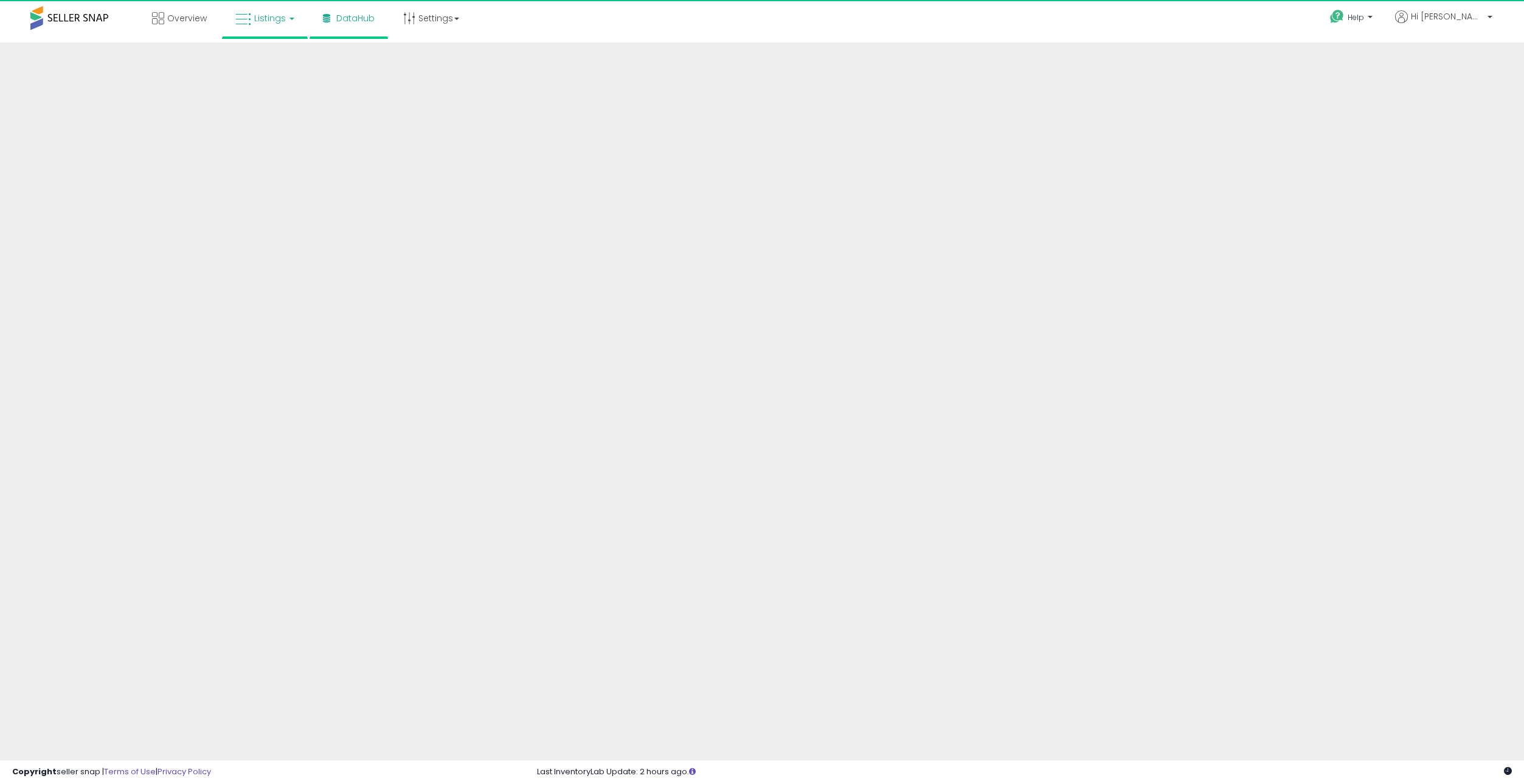
click at [289, 22] on link "Listings" at bounding box center [264, 18] width 77 height 37
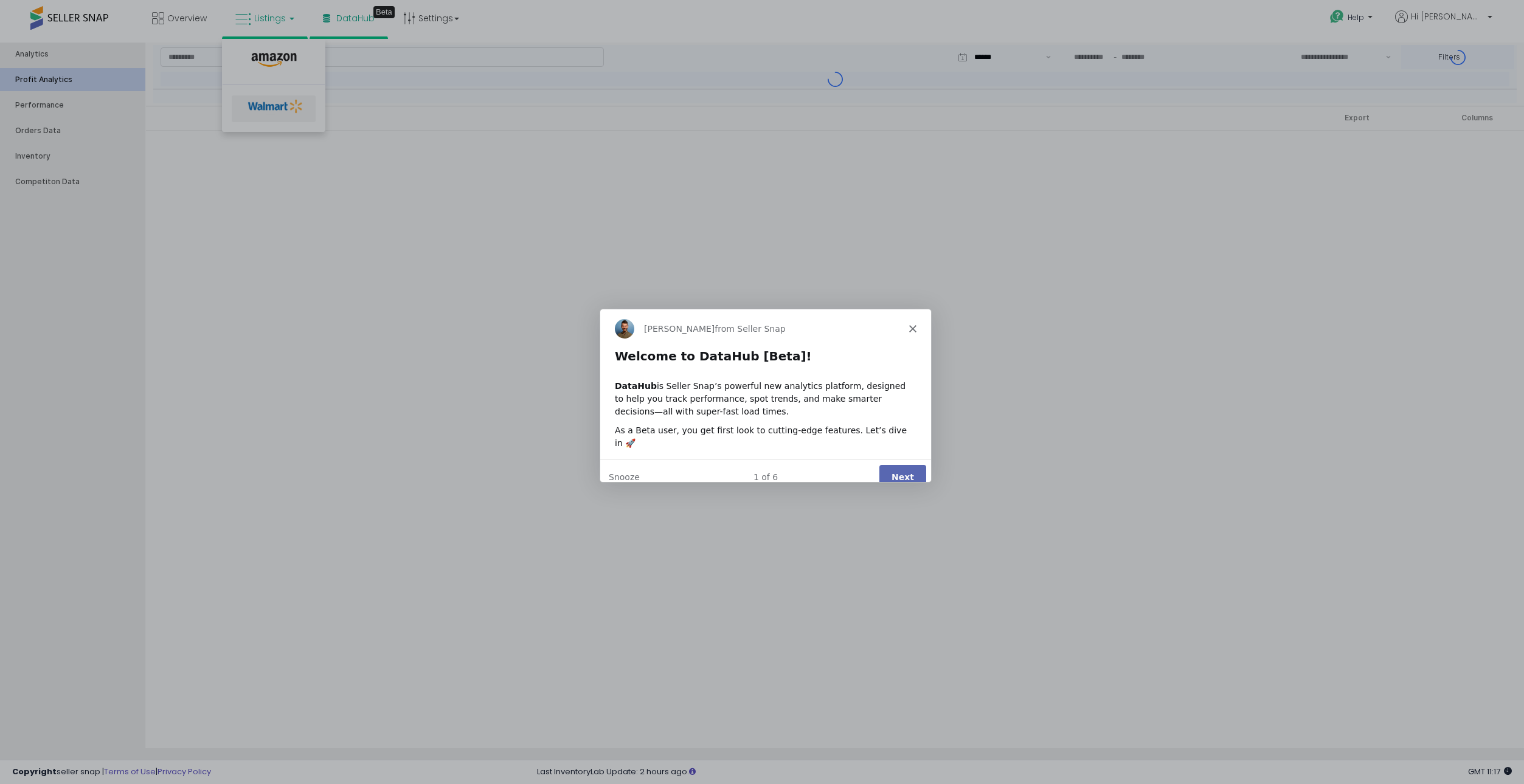
type input "***"
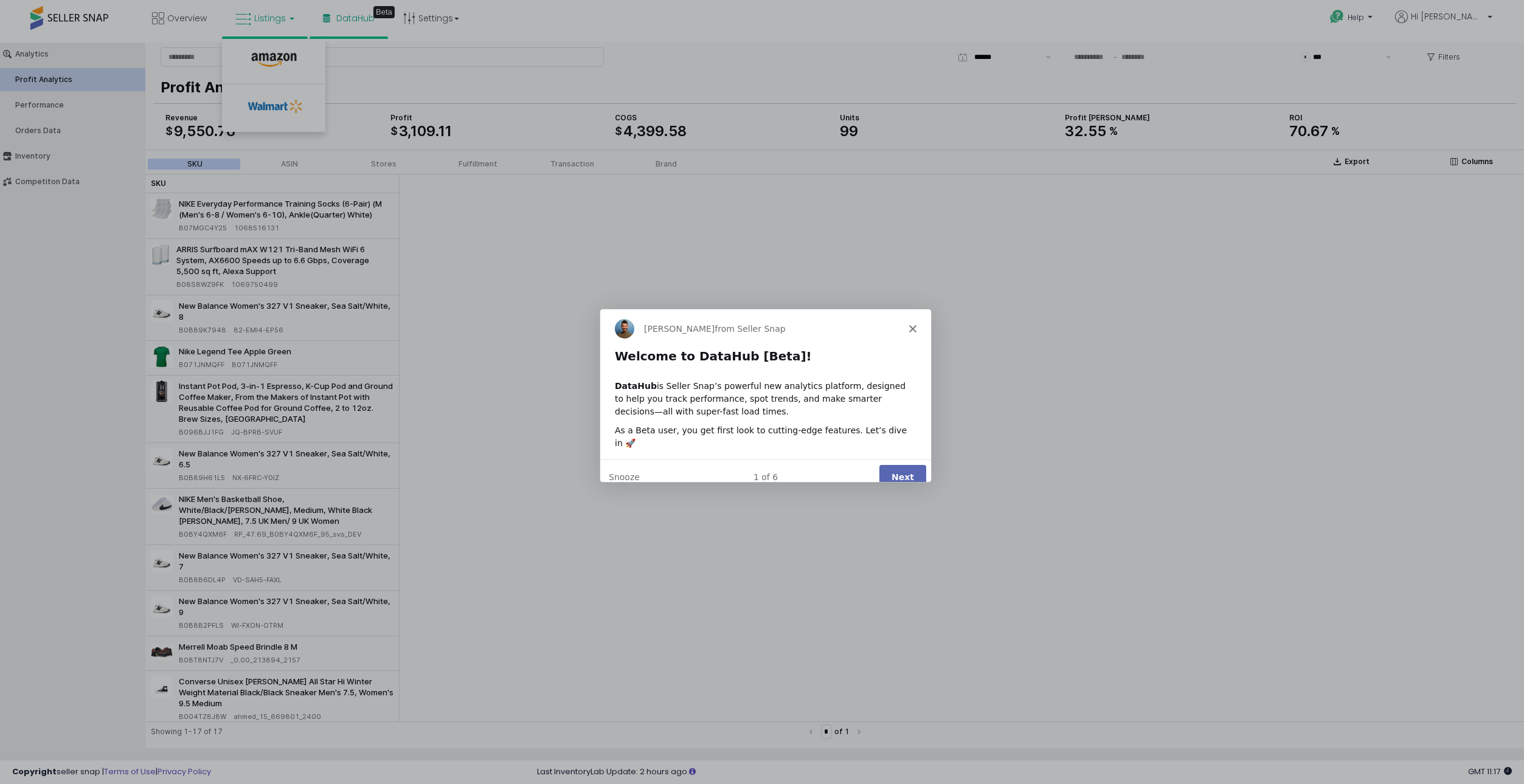
click at [629, 54] on div "Product tour overlay" at bounding box center [762, 392] width 1524 height 784
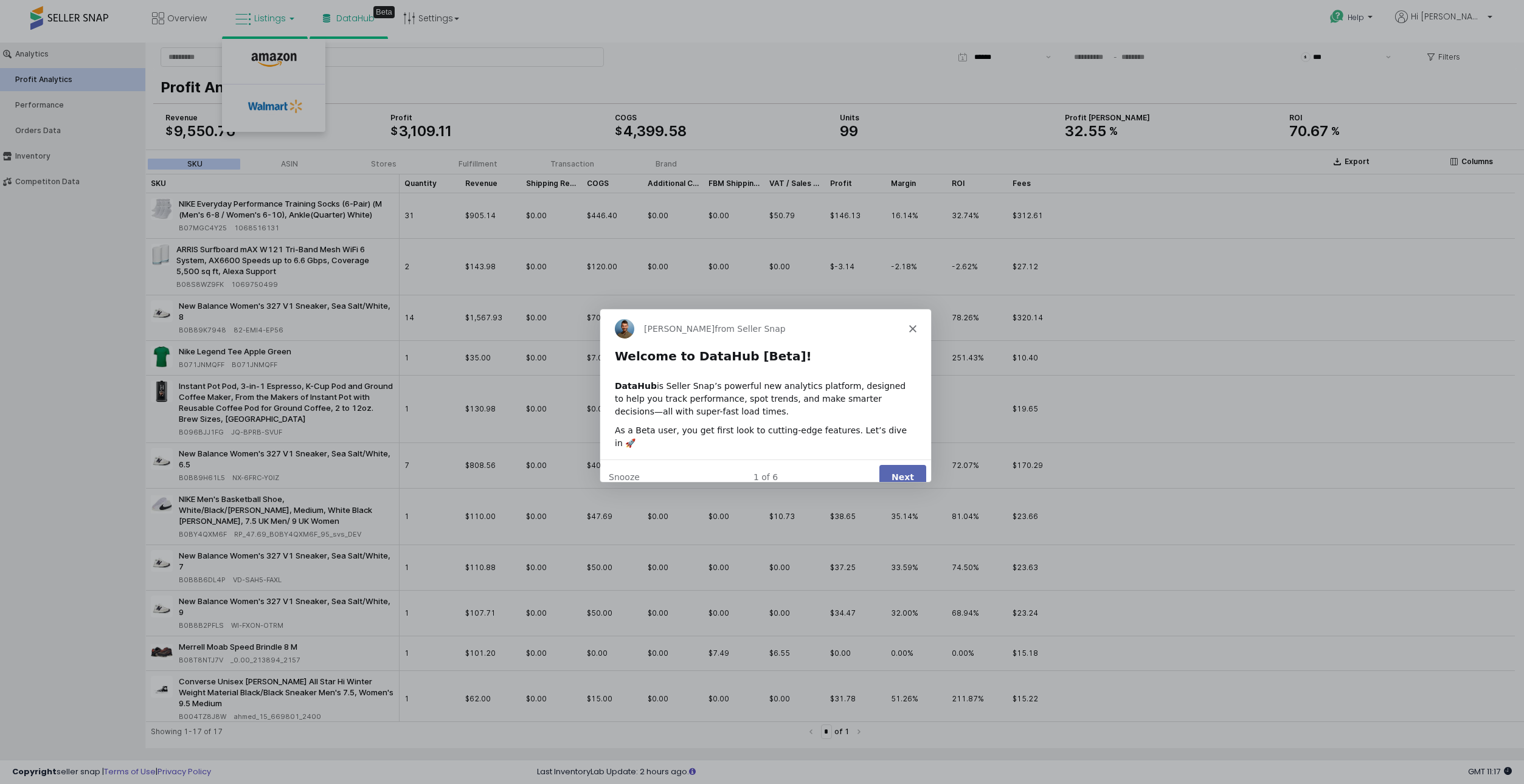
click at [261, 27] on div "Product tour overlay" at bounding box center [762, 392] width 1524 height 784
click at [913, 323] on div "[PERSON_NAME] from Seller Snap" at bounding box center [765, 328] width 331 height 39
click at [911, 466] on button "Next" at bounding box center [902, 477] width 47 height 25
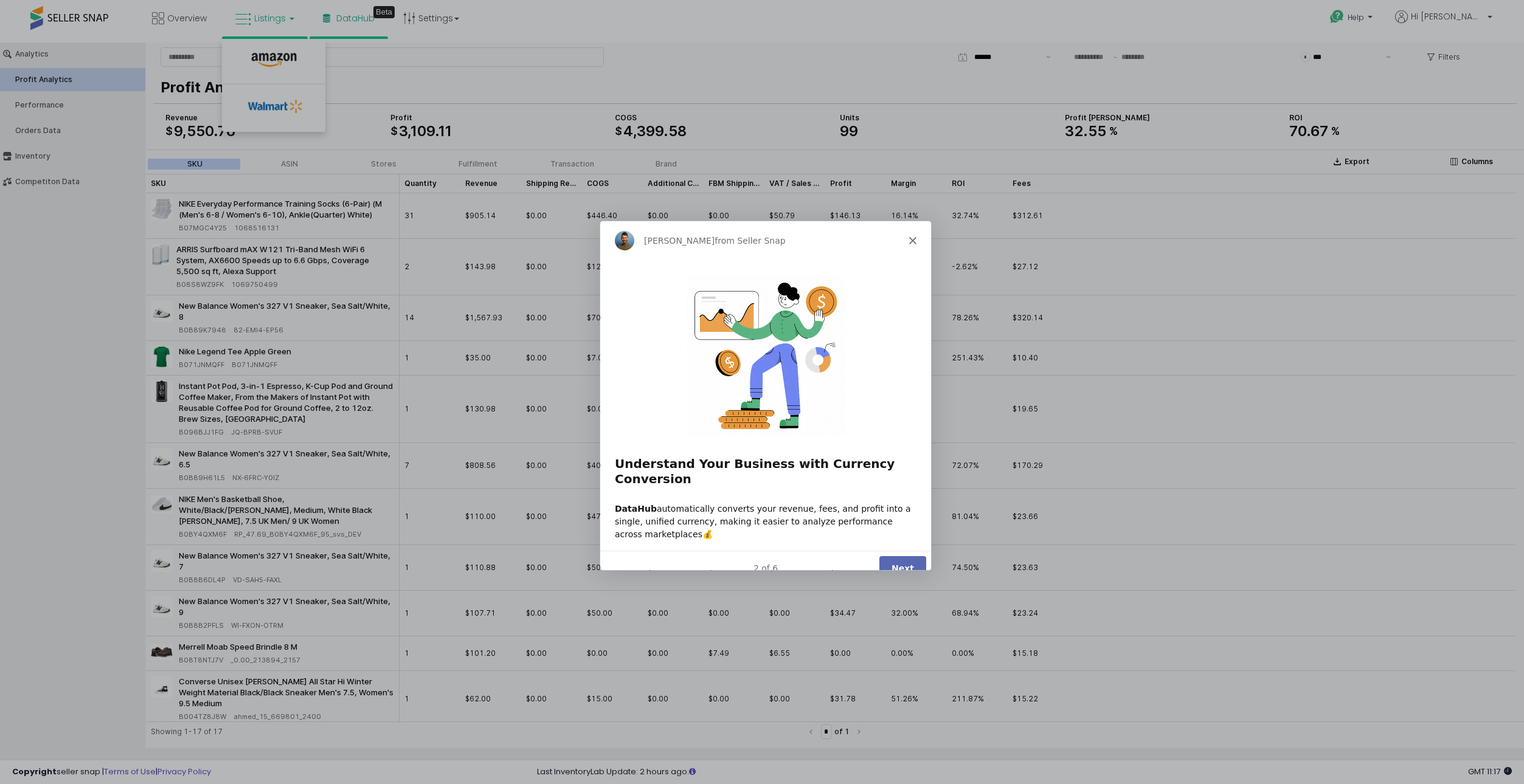
click at [927, 550] on div "2 of 6 Next" at bounding box center [765, 567] width 331 height 35
click at [918, 555] on button "Next" at bounding box center [902, 567] width 47 height 25
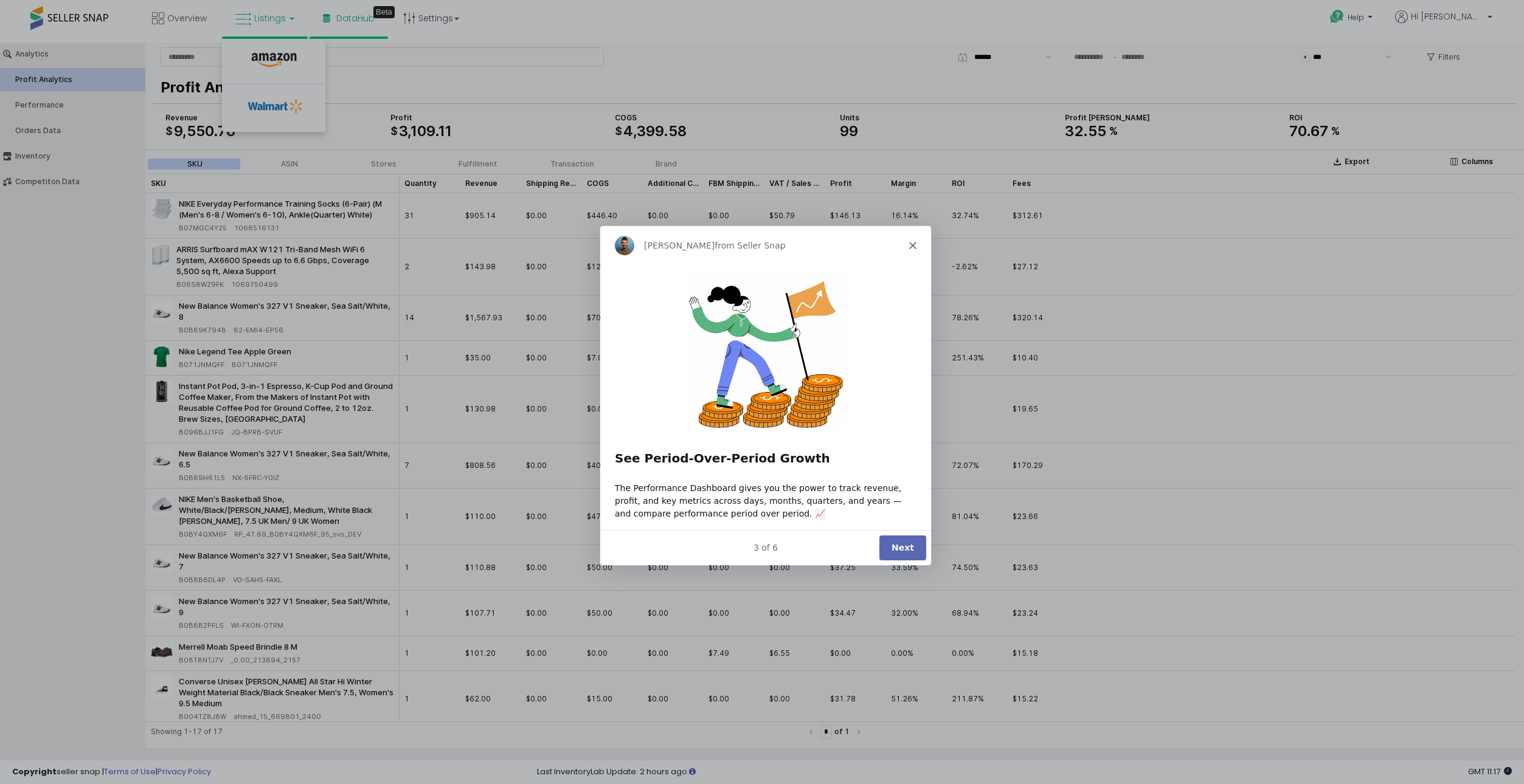
click at [917, 537] on button "Next" at bounding box center [902, 547] width 47 height 25
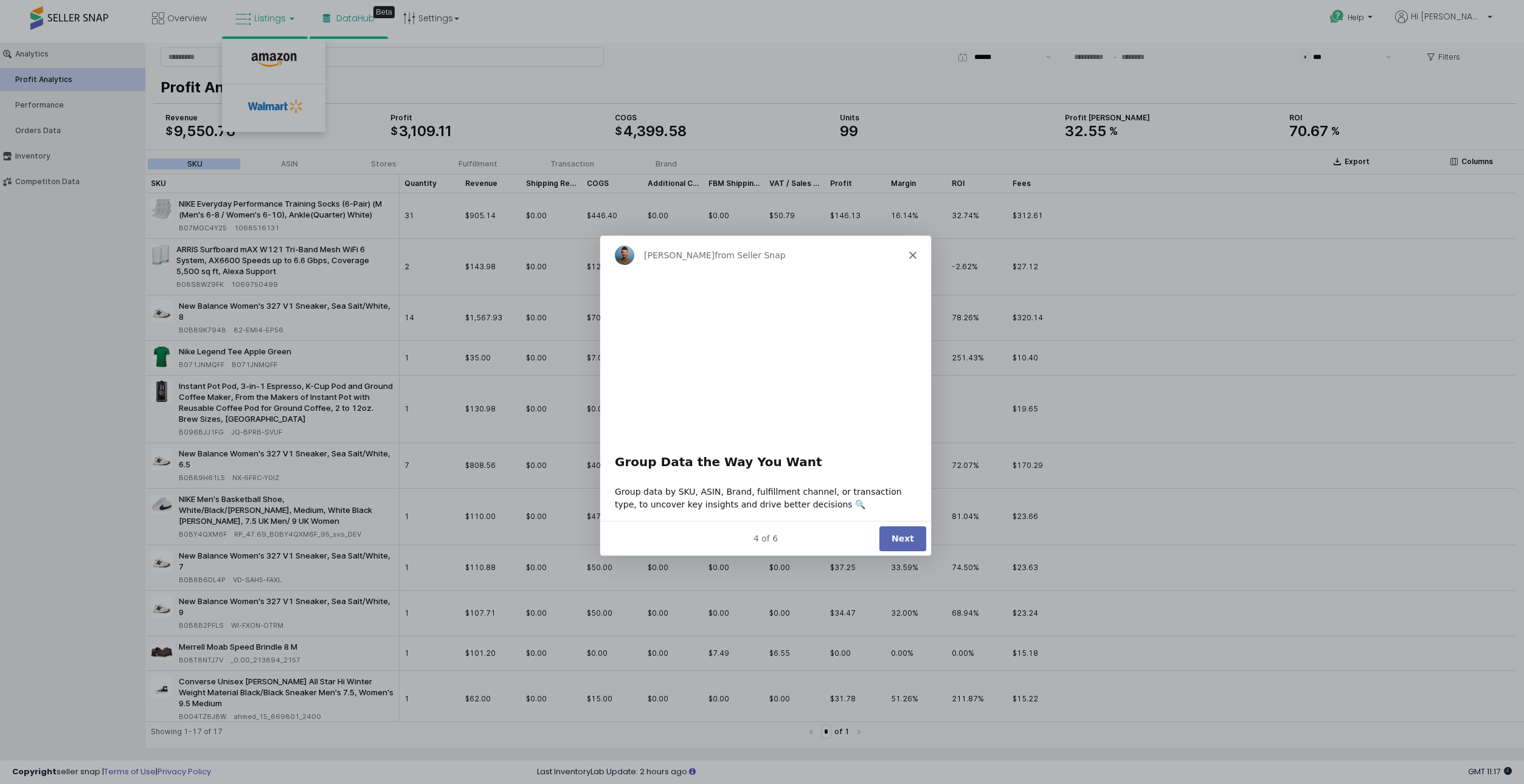
click at [909, 541] on button "Next" at bounding box center [902, 537] width 47 height 25
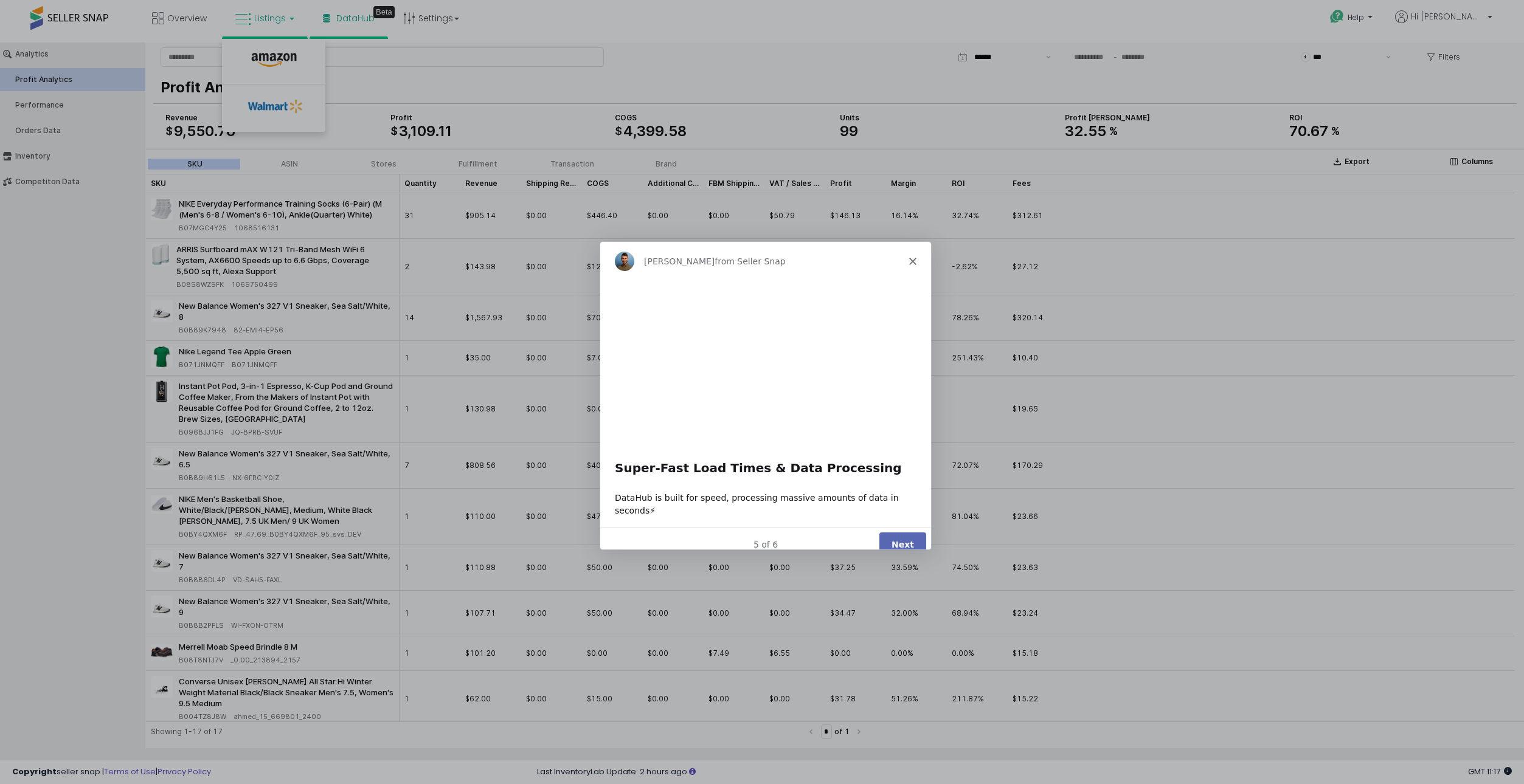
click at [911, 554] on div "Product tour overlay" at bounding box center [762, 392] width 1524 height 784
click at [908, 533] on button "Next" at bounding box center [902, 545] width 47 height 25
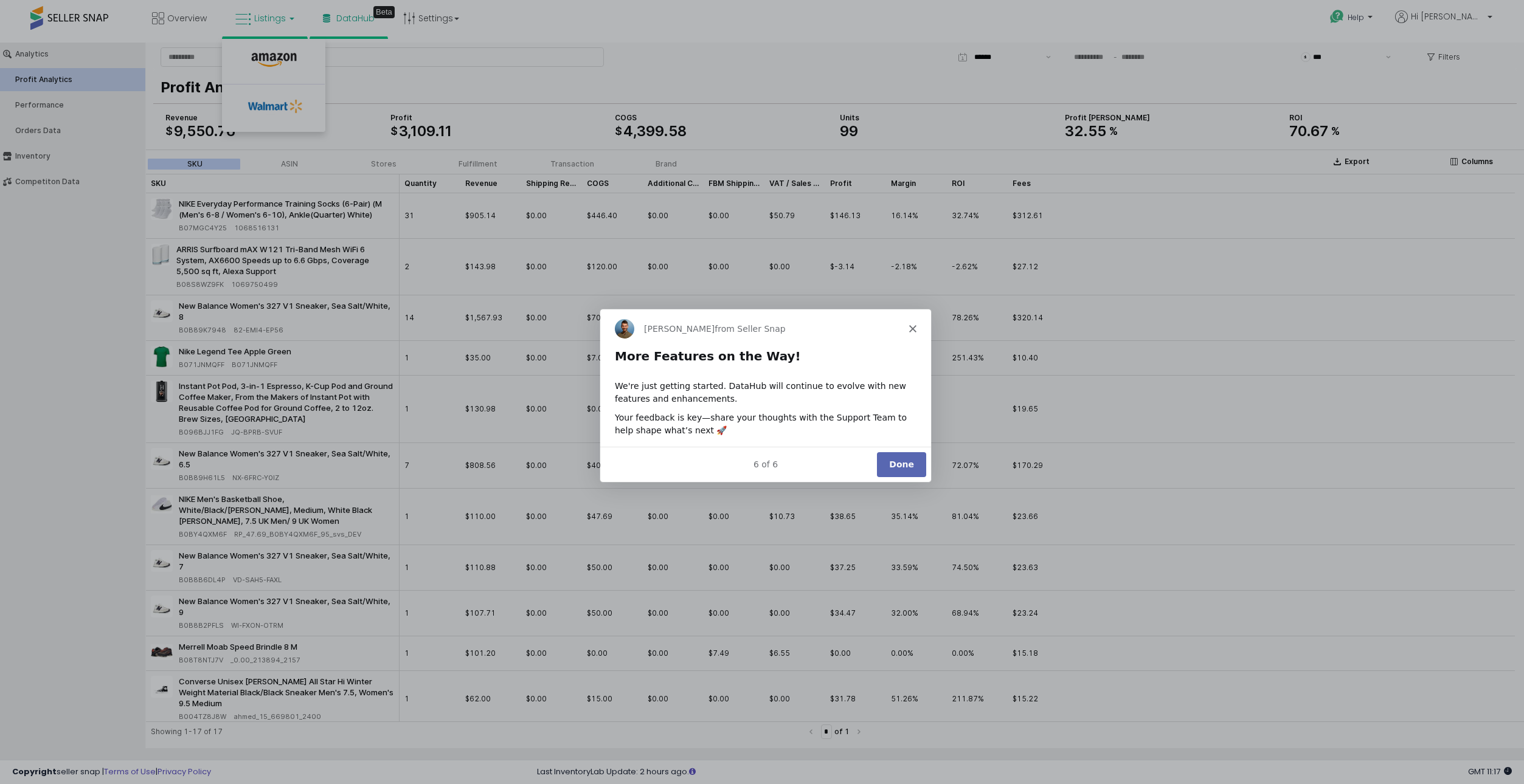
click at [897, 455] on button "Done" at bounding box center [901, 464] width 49 height 25
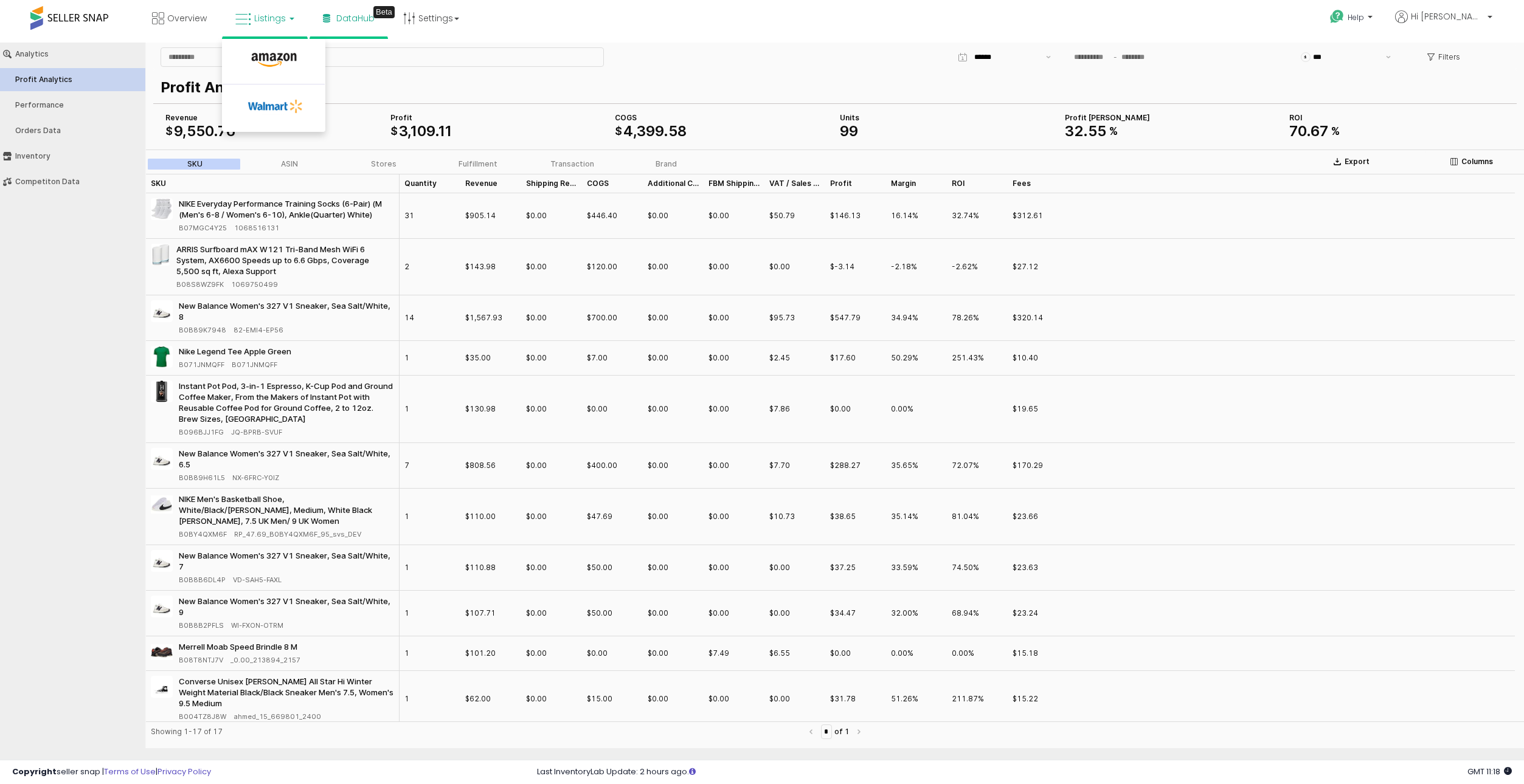
click at [705, 44] on div "$ *** Filters Profit Analytics COGS $ 4 , 399 . 58 Revenue $ 9 , 550 . 76 Profi…" at bounding box center [835, 96] width 1378 height 107
click at [508, 54] on input "App Frame" at bounding box center [382, 57] width 442 height 18
click at [631, 32] on div "Overview Listings DataHub Beta" at bounding box center [495, 26] width 1009 height 52
click at [202, 34] on link "Overview" at bounding box center [179, 18] width 73 height 37
click at [287, 22] on link "Listings" at bounding box center [264, 18] width 77 height 37
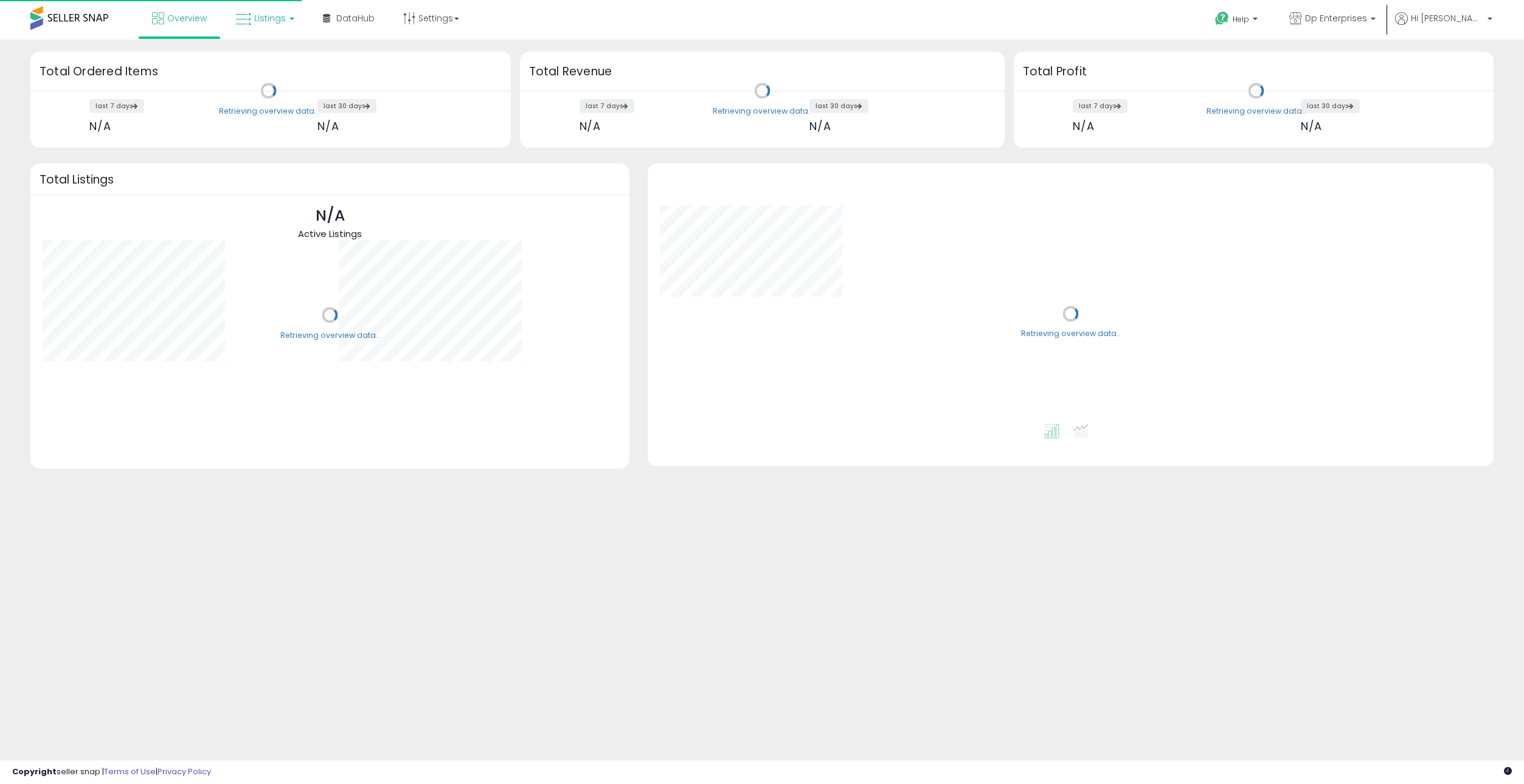
click at [272, 12] on span "Listings" at bounding box center [270, 18] width 32 height 12
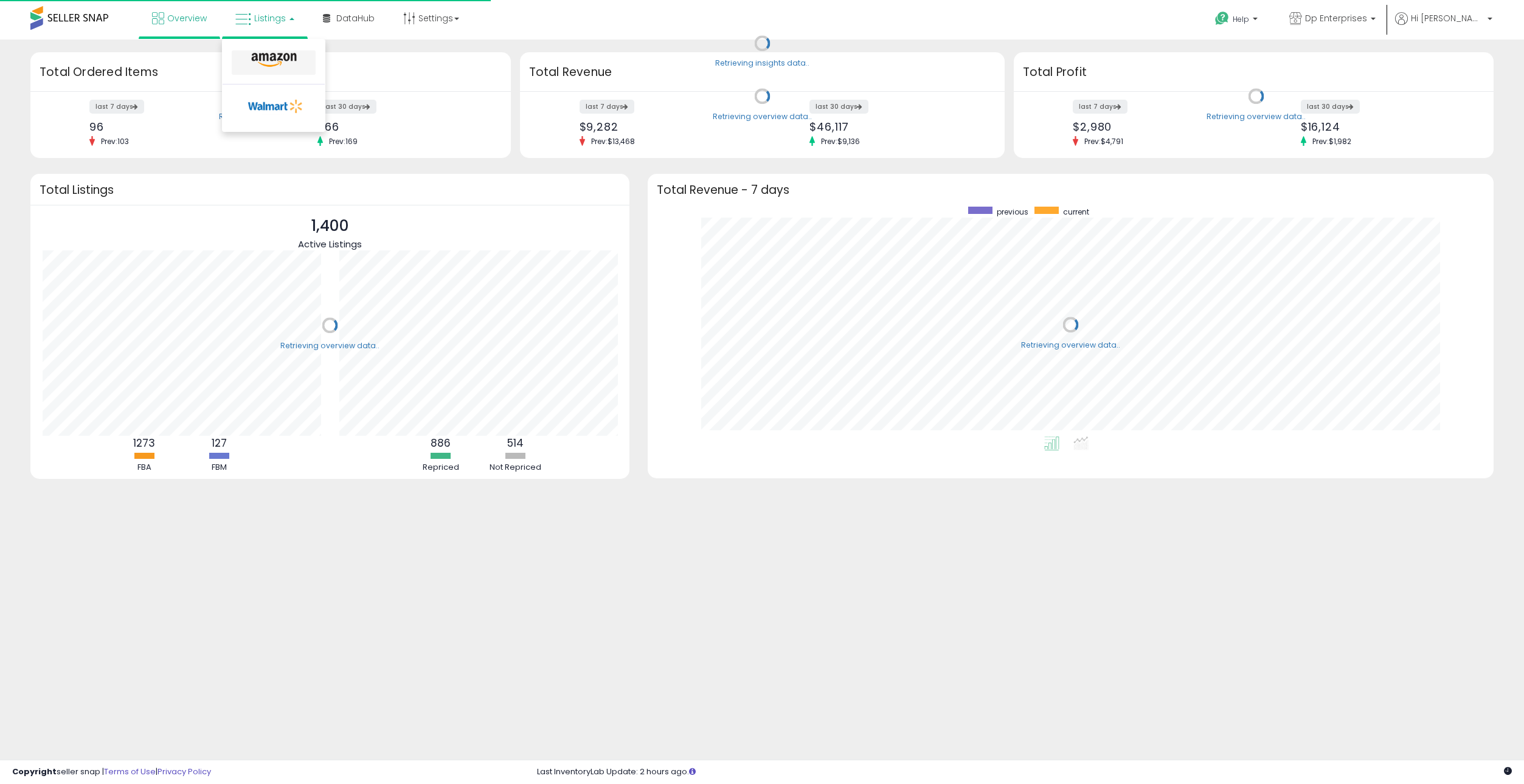
scroll to position [230, 822]
click at [276, 57] on icon at bounding box center [273, 60] width 52 height 16
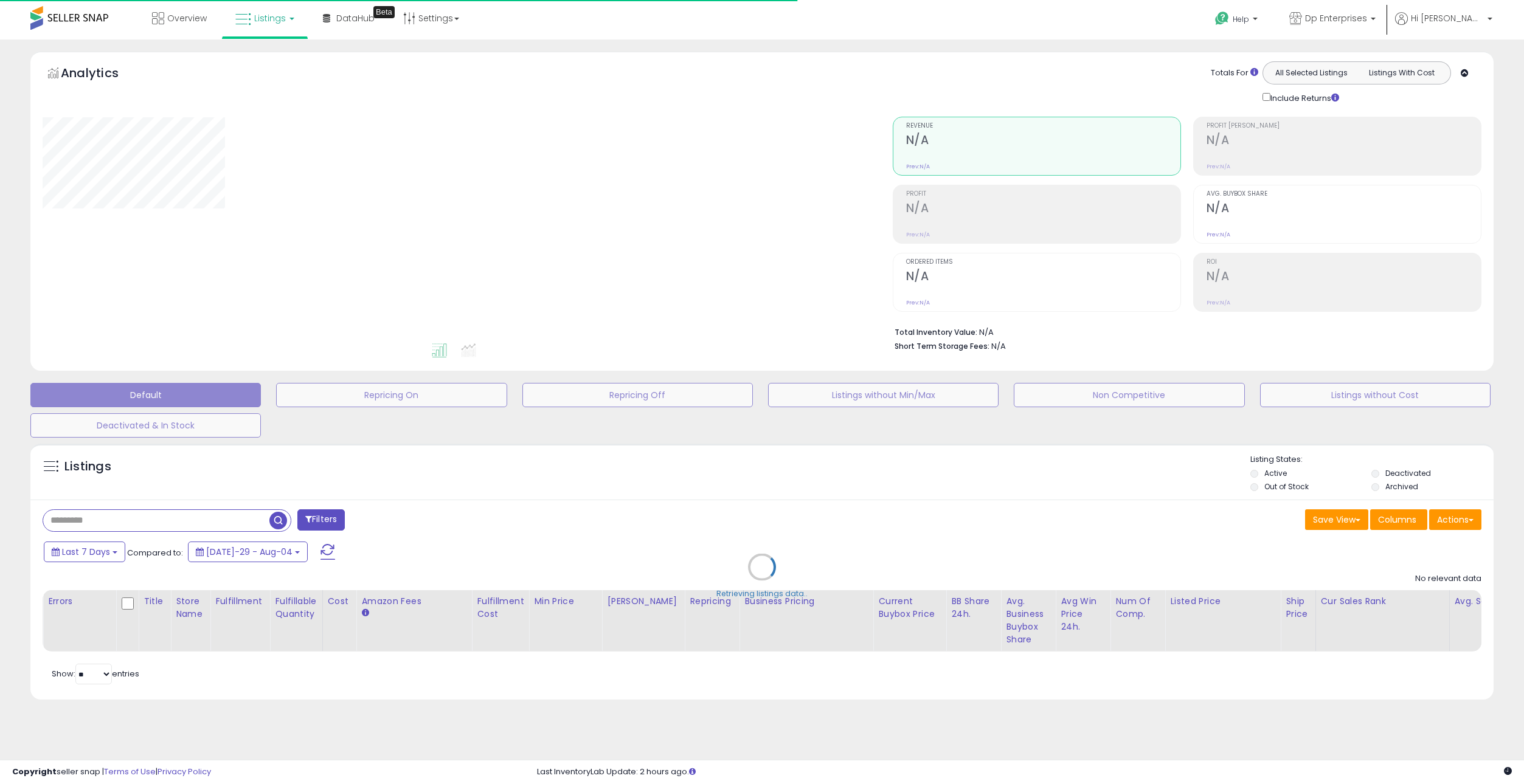
click at [262, 27] on link "Listings" at bounding box center [264, 18] width 77 height 37
click at [672, 52] on div "Analytics Totals For All Selected Listings Listings With Cost Include Returns" at bounding box center [762, 211] width 1463 height 319
click at [1367, 21] on span "Dp Enterprises" at bounding box center [1336, 18] width 62 height 12
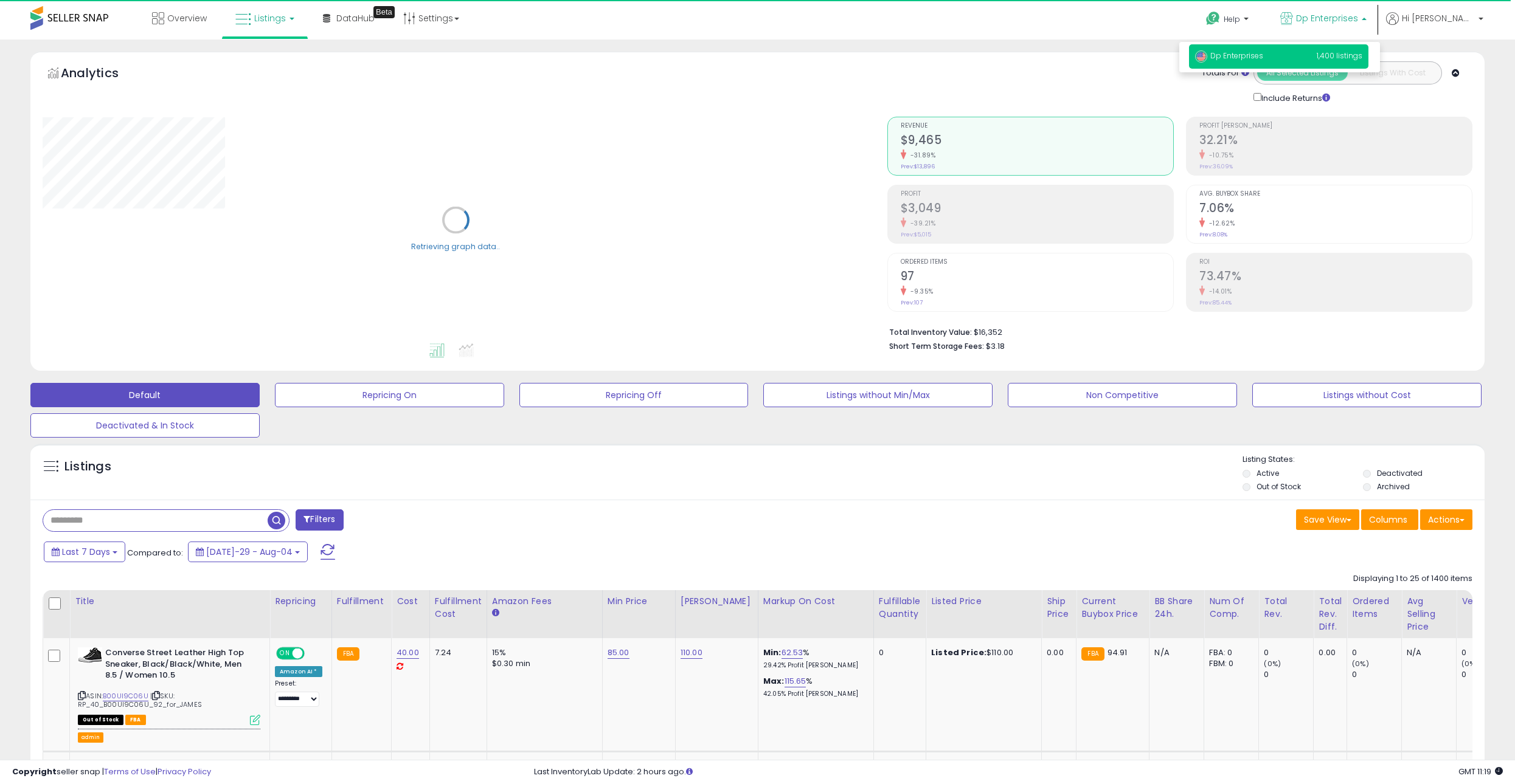
click at [1358, 21] on span "Dp Enterprises" at bounding box center [1327, 18] width 62 height 12
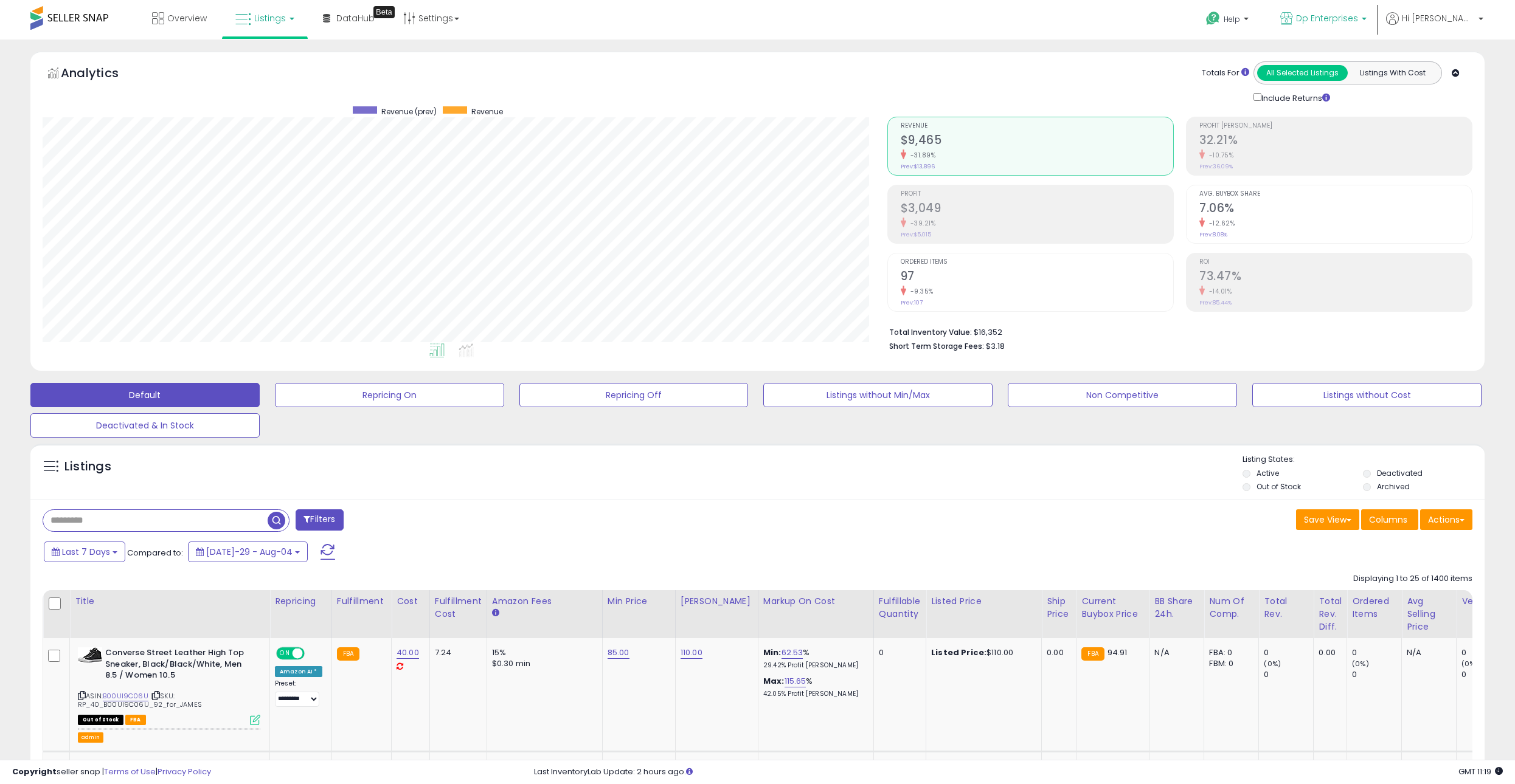
click at [1358, 23] on span "Dp Enterprises" at bounding box center [1327, 18] width 62 height 12
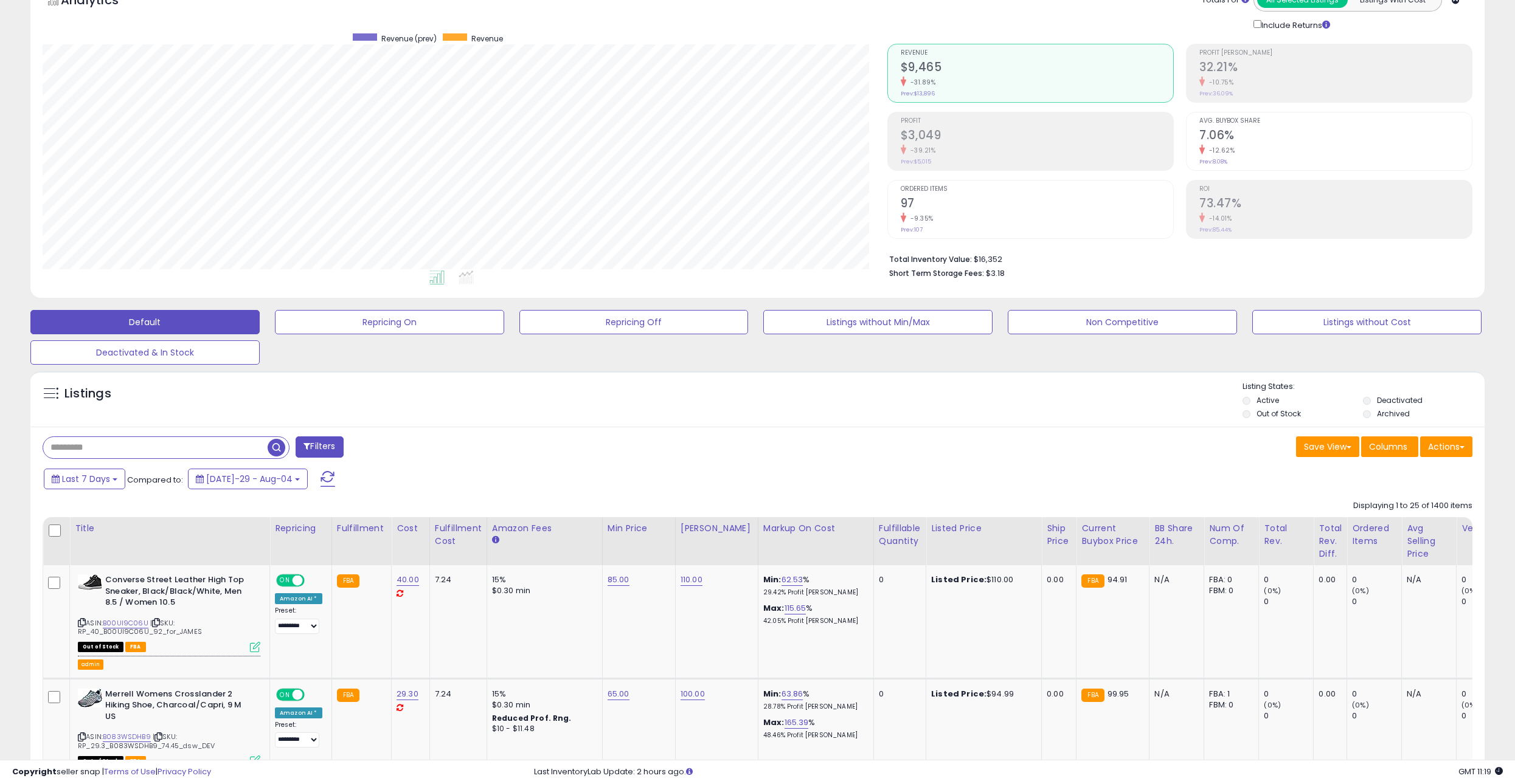
scroll to position [0, 0]
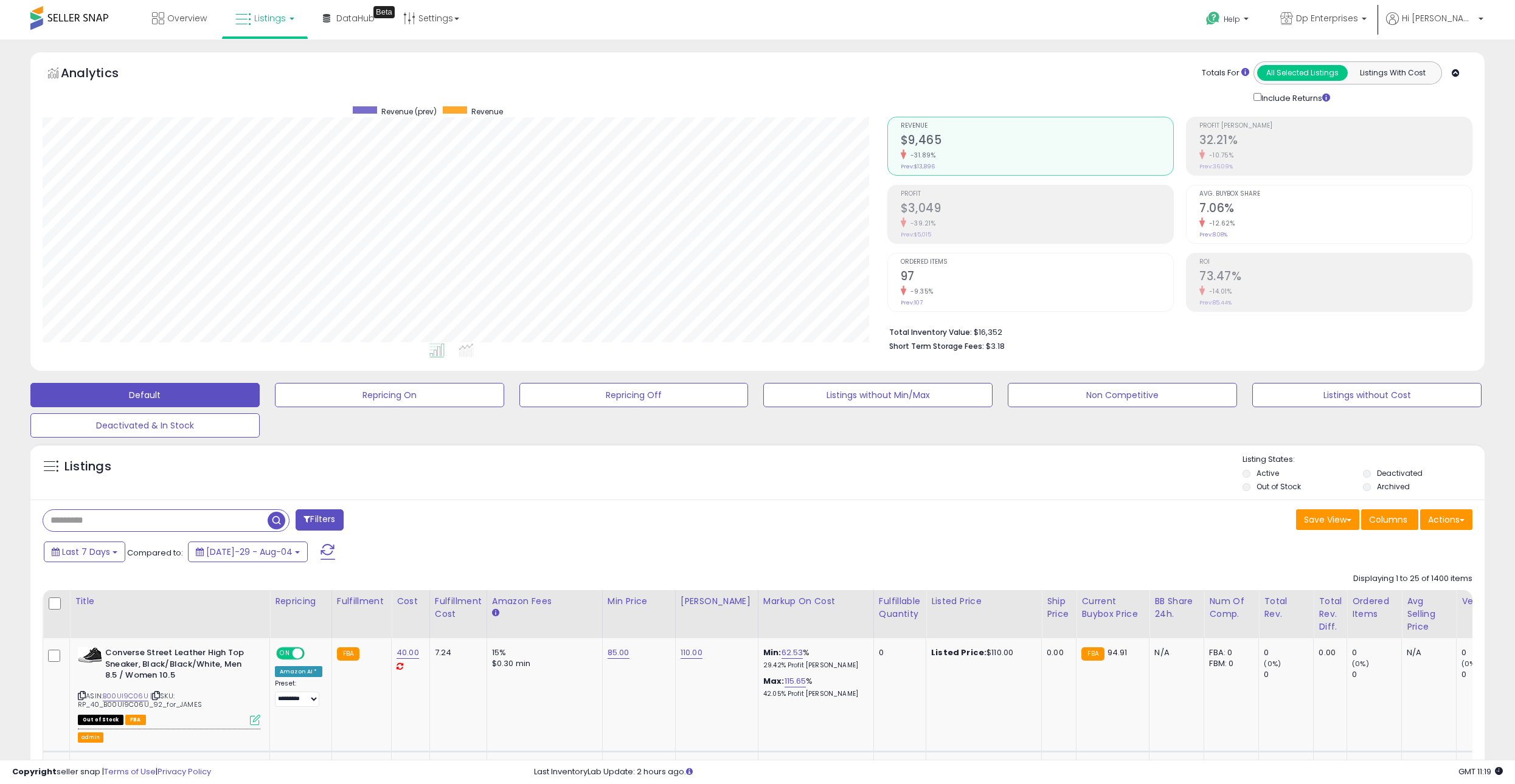
click at [1472, 8] on ul "Help Contact Support Search Knowledge Hub Request a Feature Dp Enterprises Hi D…" at bounding box center [1339, 19] width 296 height 39
click at [1475, 17] on p "Hi Dev" at bounding box center [1434, 20] width 98 height 15
click at [1458, 125] on link "Stop impersonating" at bounding box center [1432, 128] width 79 height 12
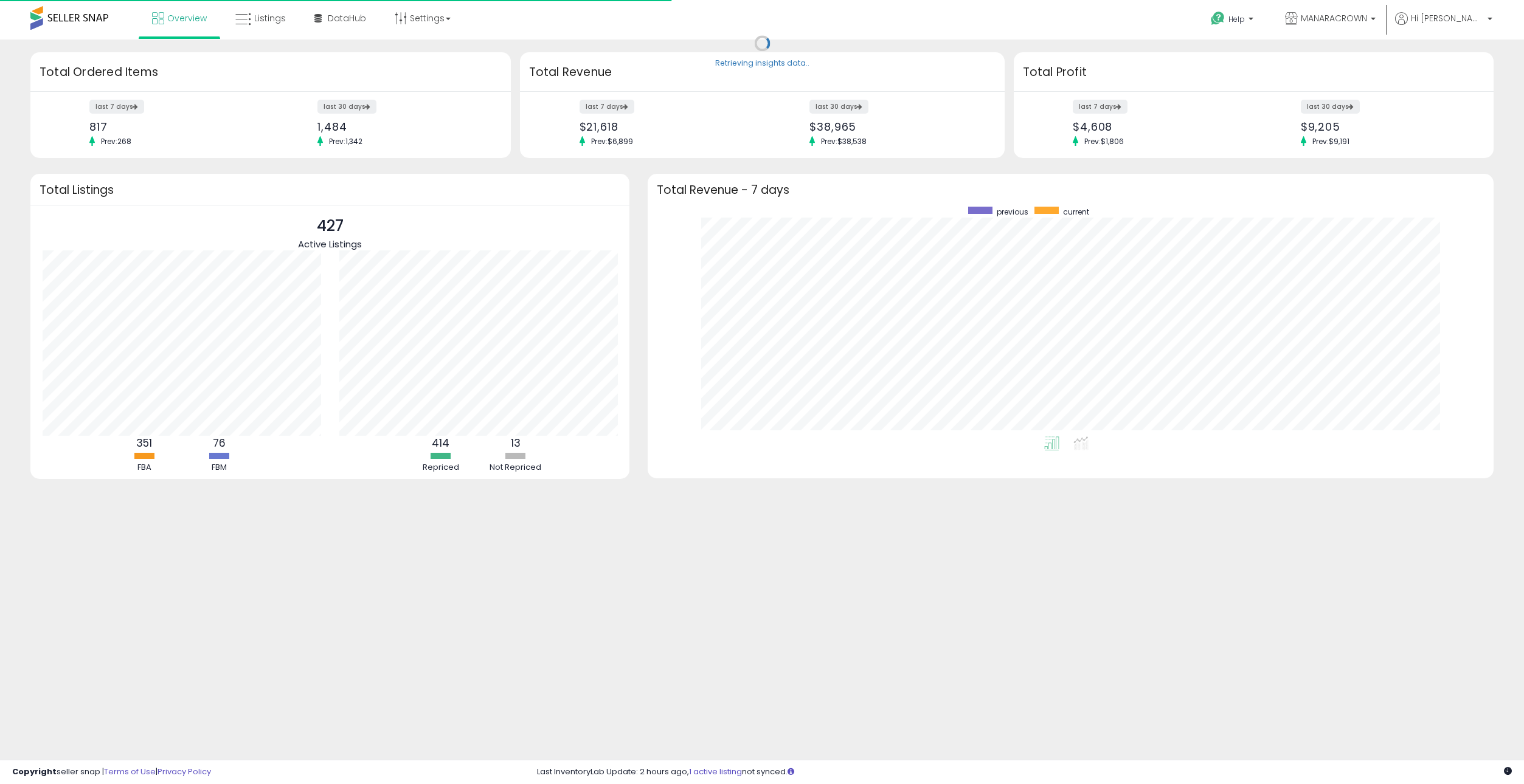
scroll to position [230, 822]
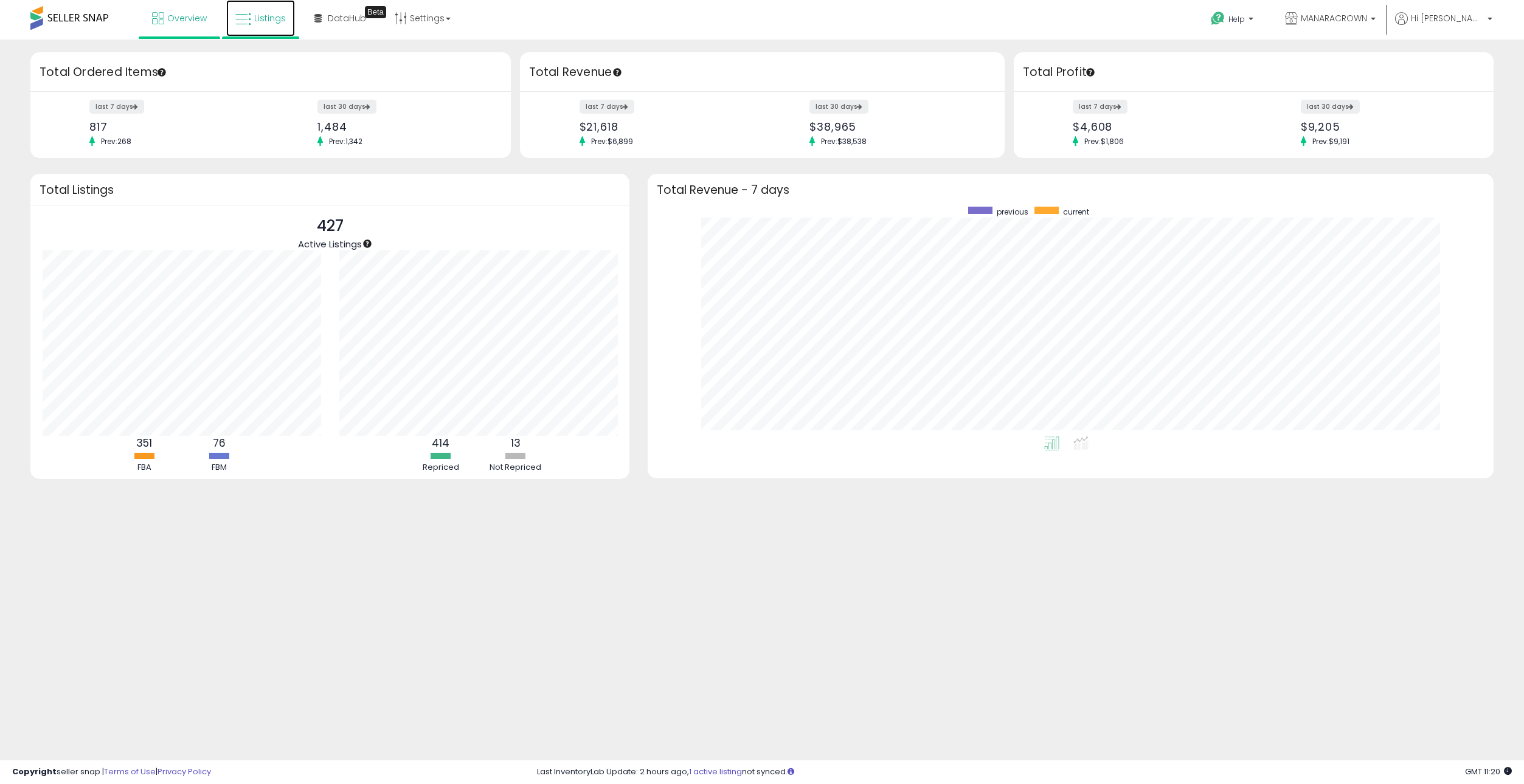
click at [271, 19] on span "Listings" at bounding box center [270, 18] width 32 height 12
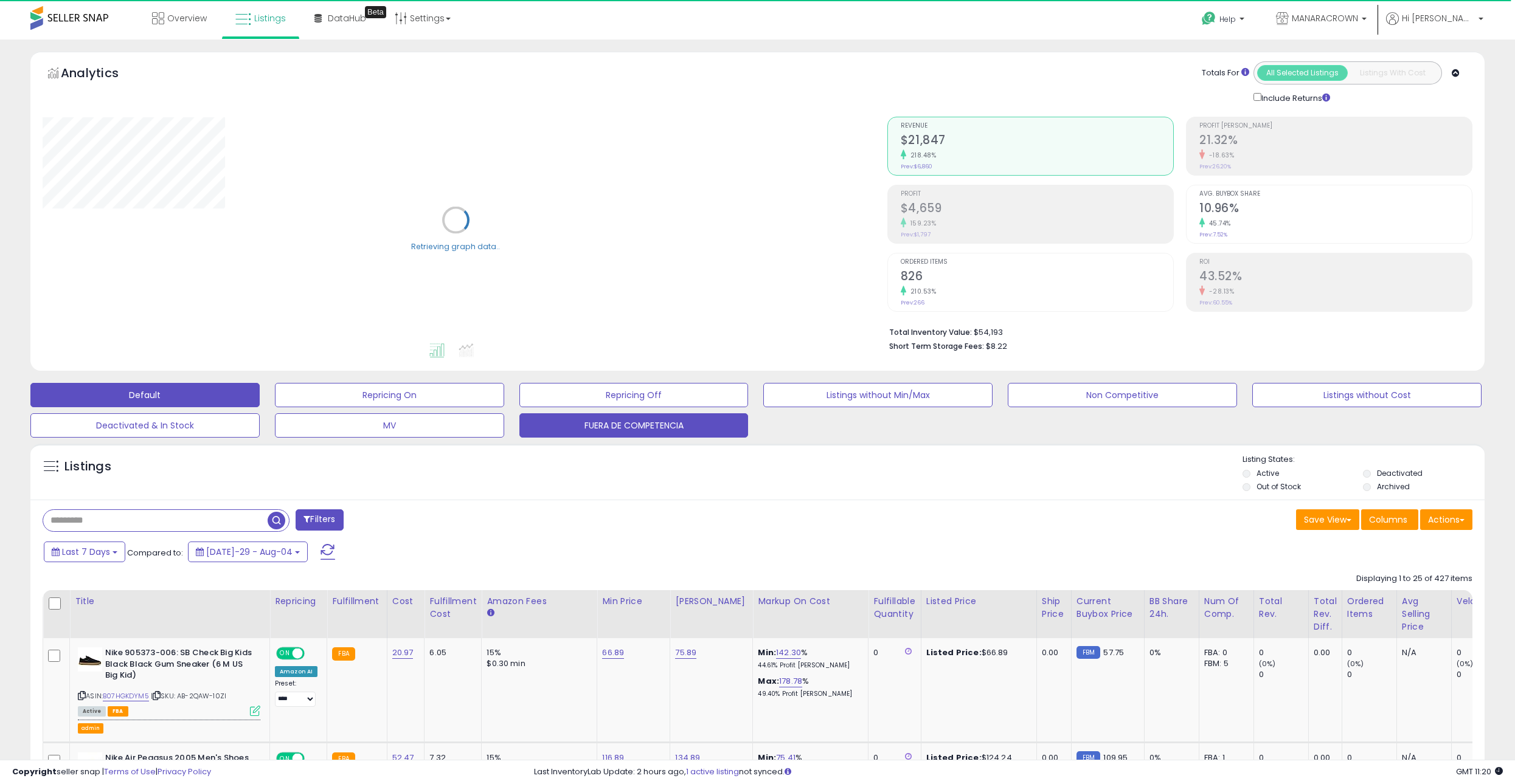
click at [504, 407] on button "FUERA DE COMPETENCIA" at bounding box center [389, 395] width 229 height 24
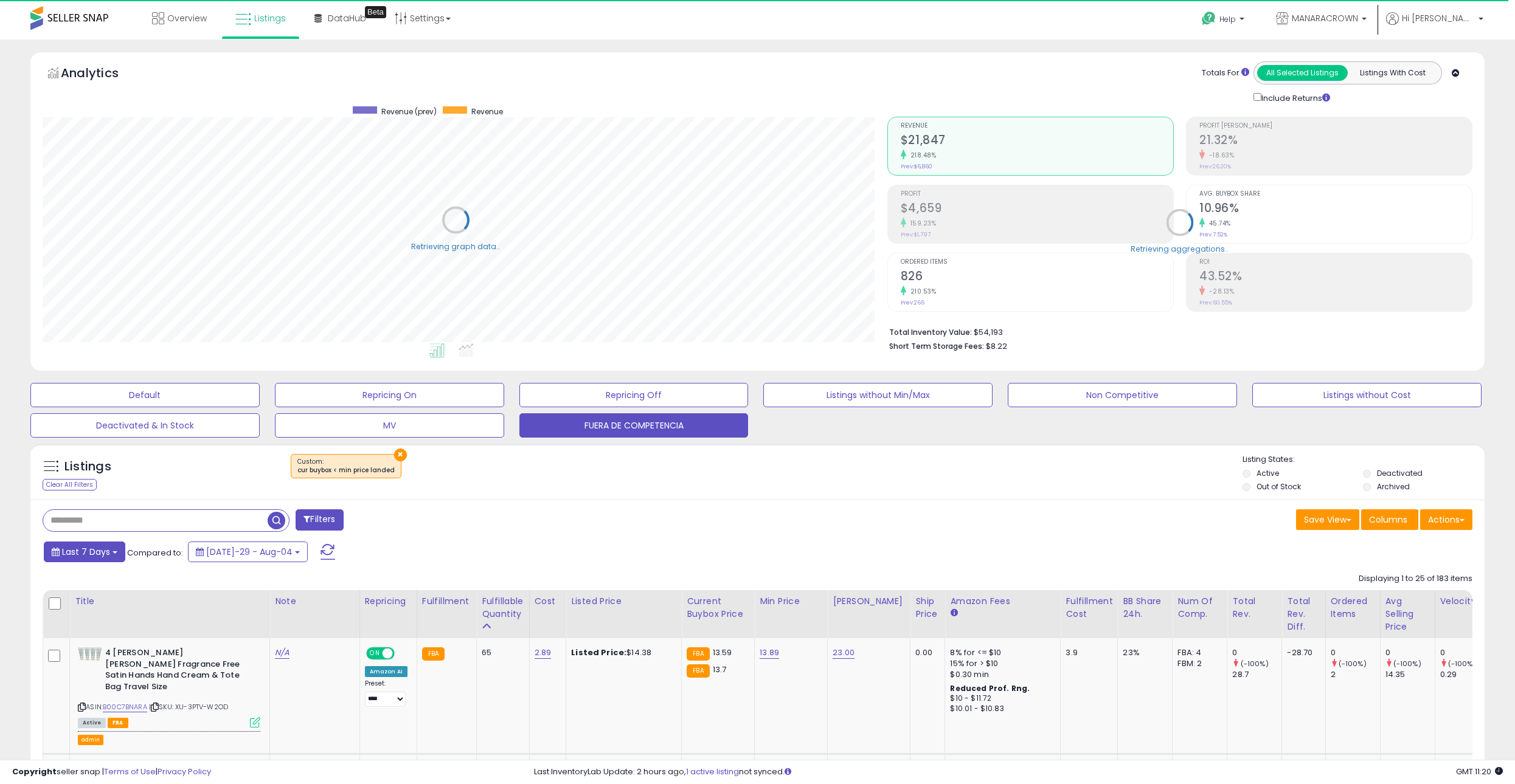
scroll to position [607736, 607270]
click at [116, 552] on b at bounding box center [115, 552] width 5 height 2
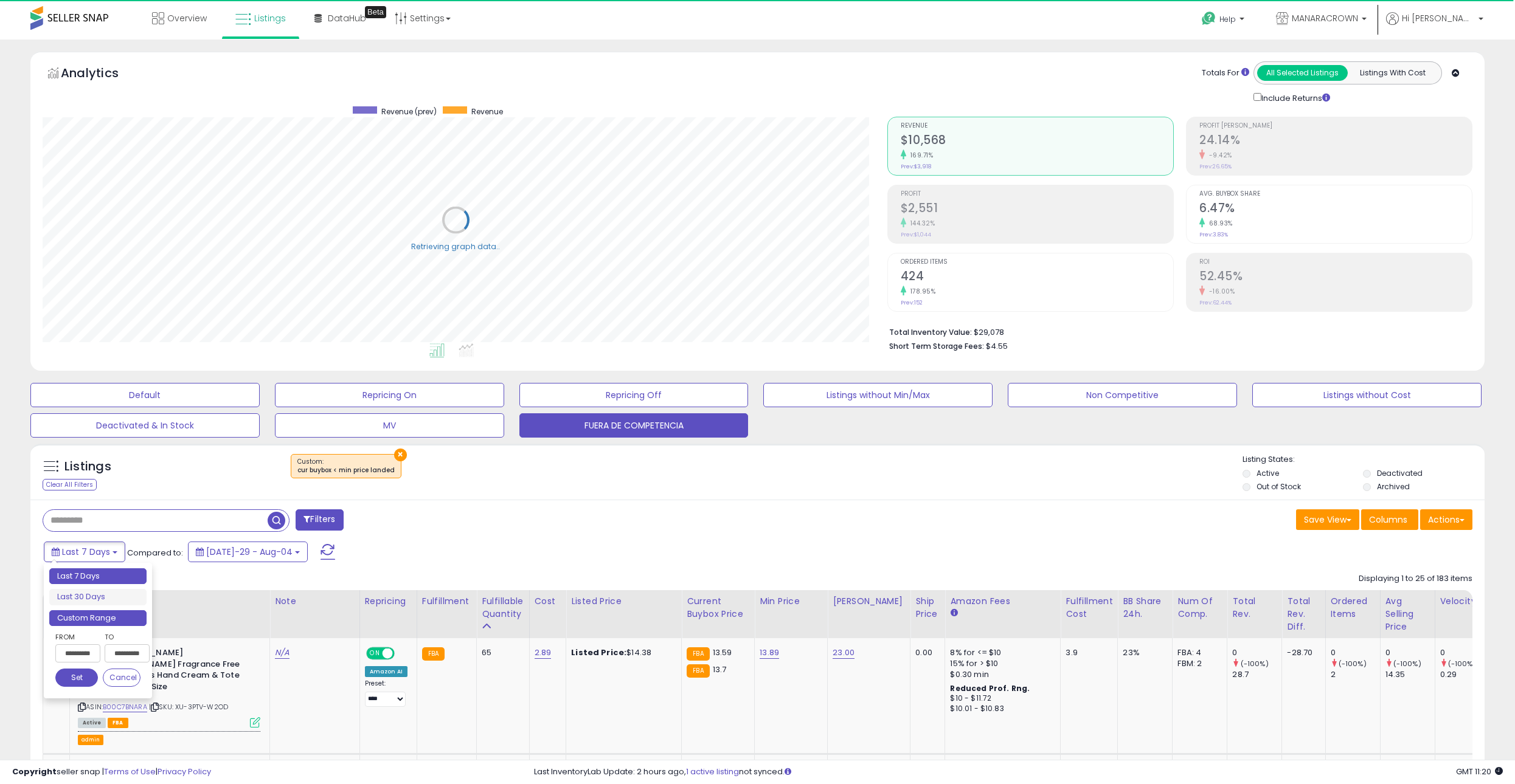
click at [103, 615] on li "Custom Range" at bounding box center [98, 619] width 98 height 17
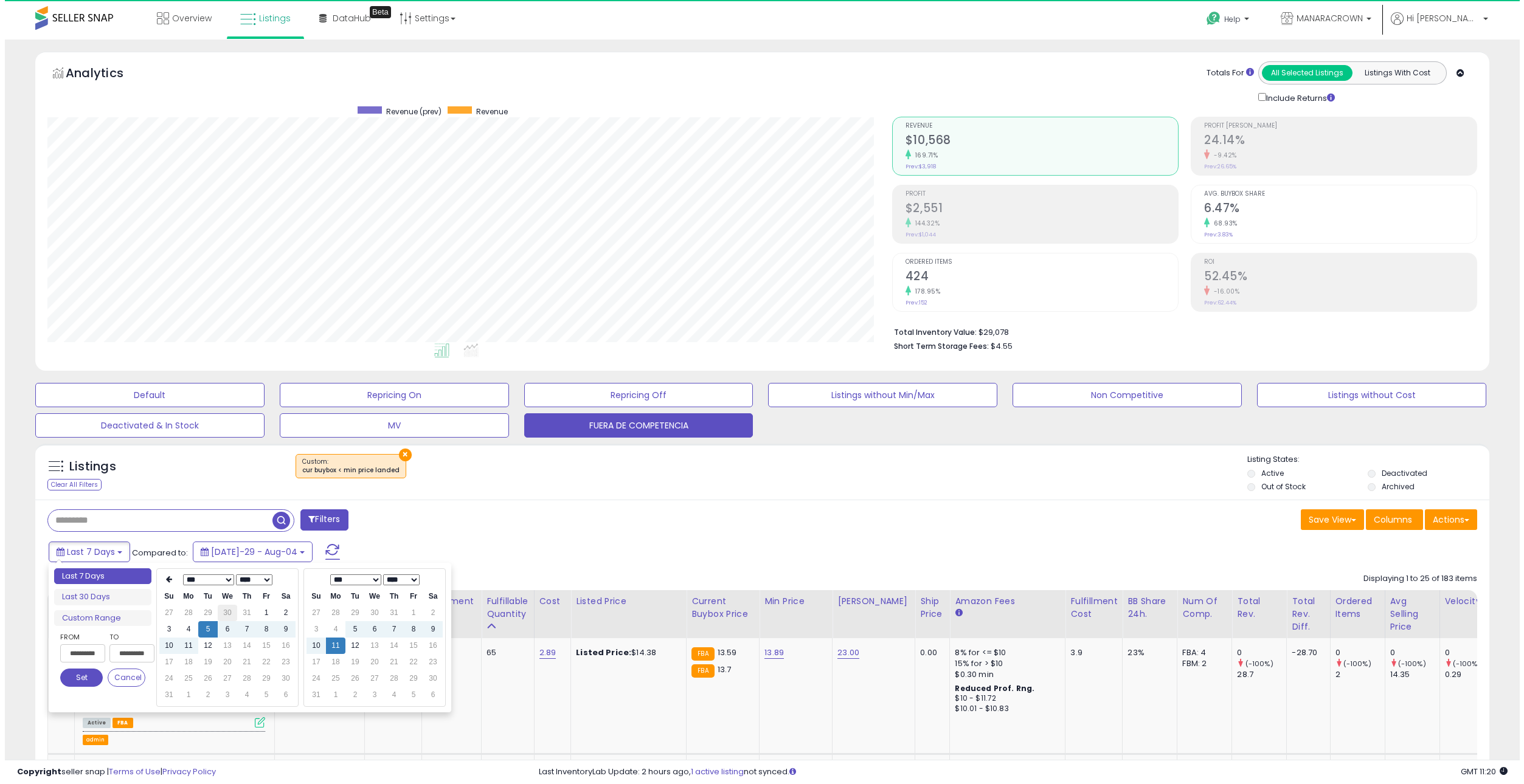
scroll to position [249, 845]
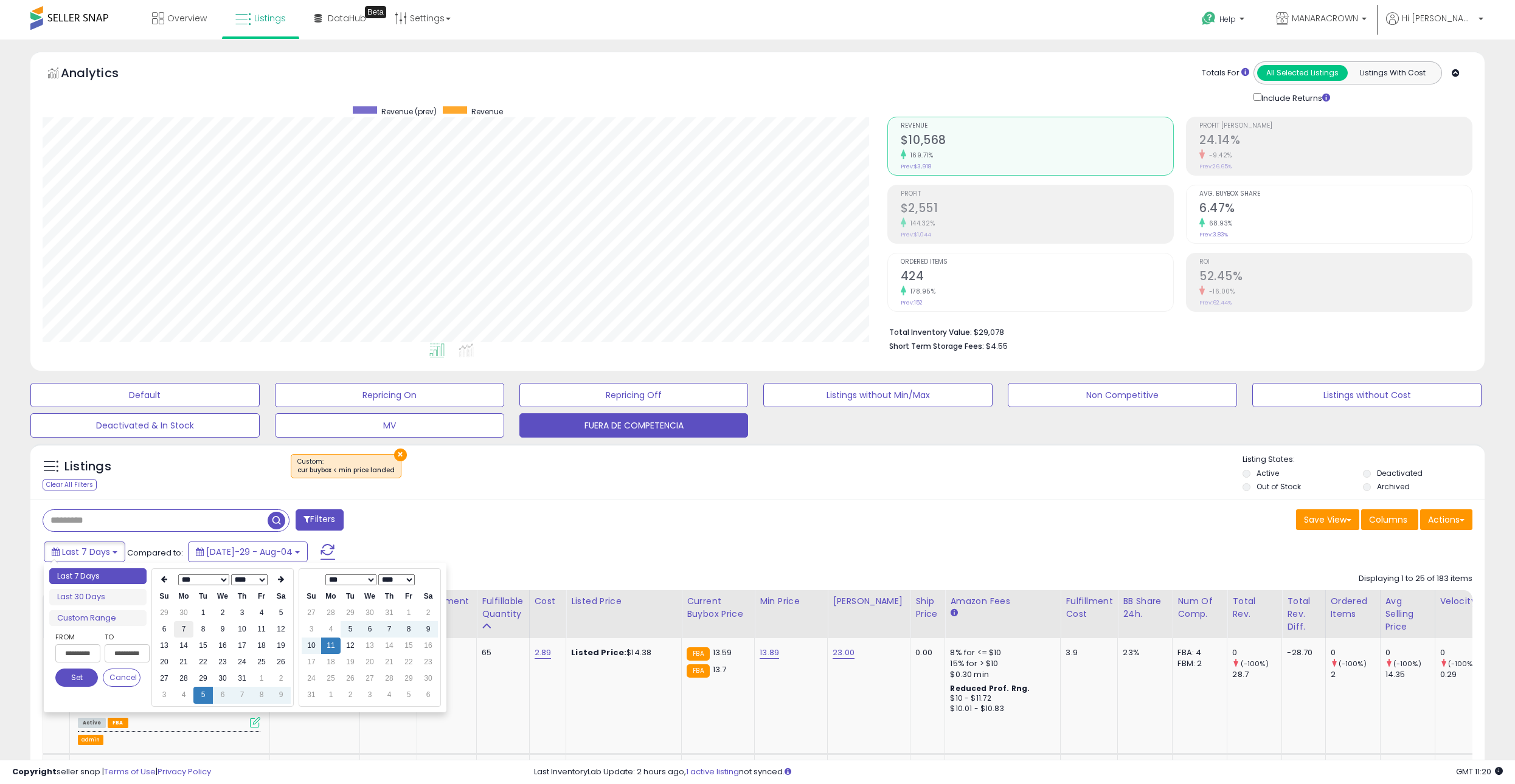
click at [180, 623] on td "7" at bounding box center [183, 630] width 19 height 17
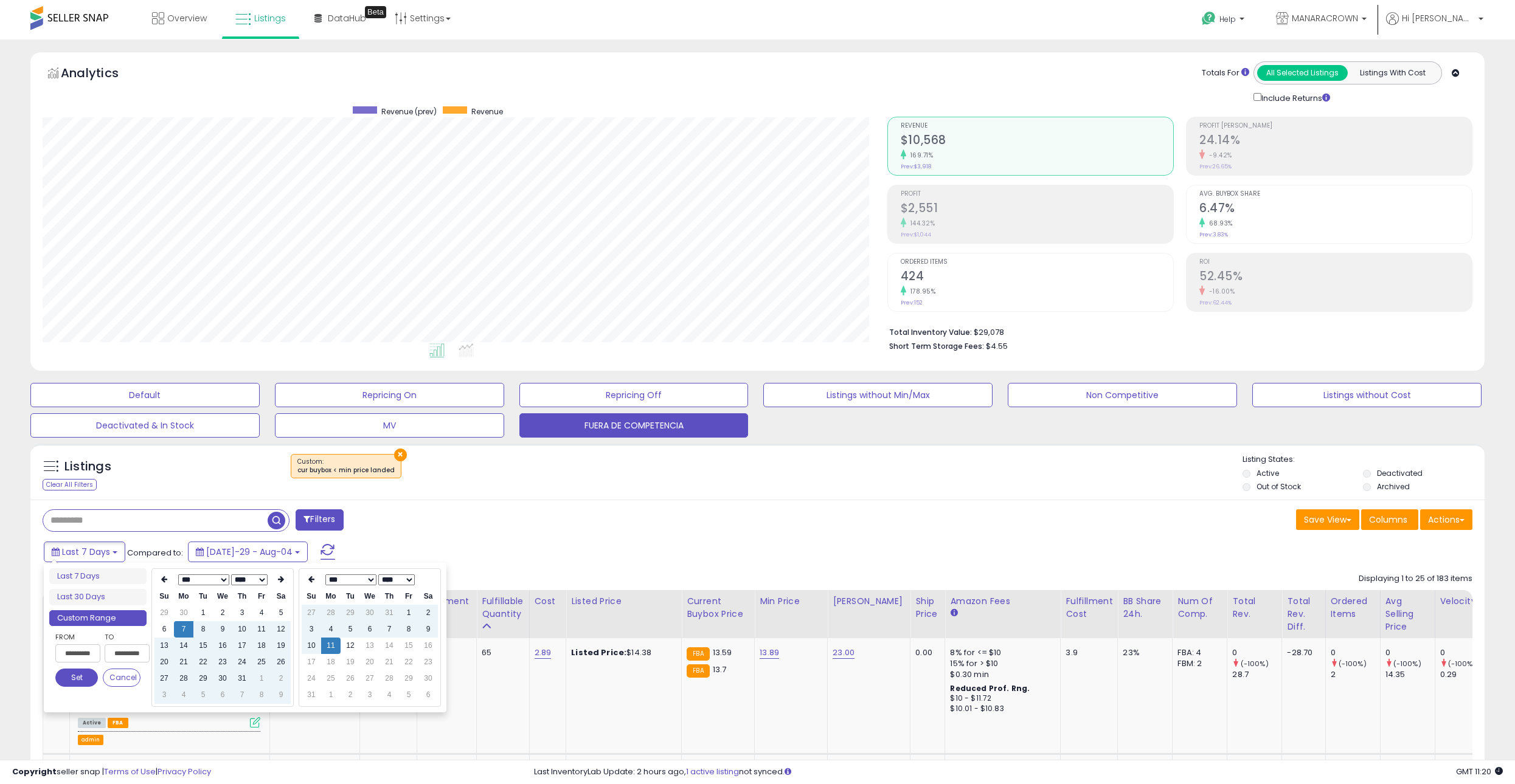
type input "**********"
click at [411, 517] on div "Filters" at bounding box center [395, 522] width 724 height 24
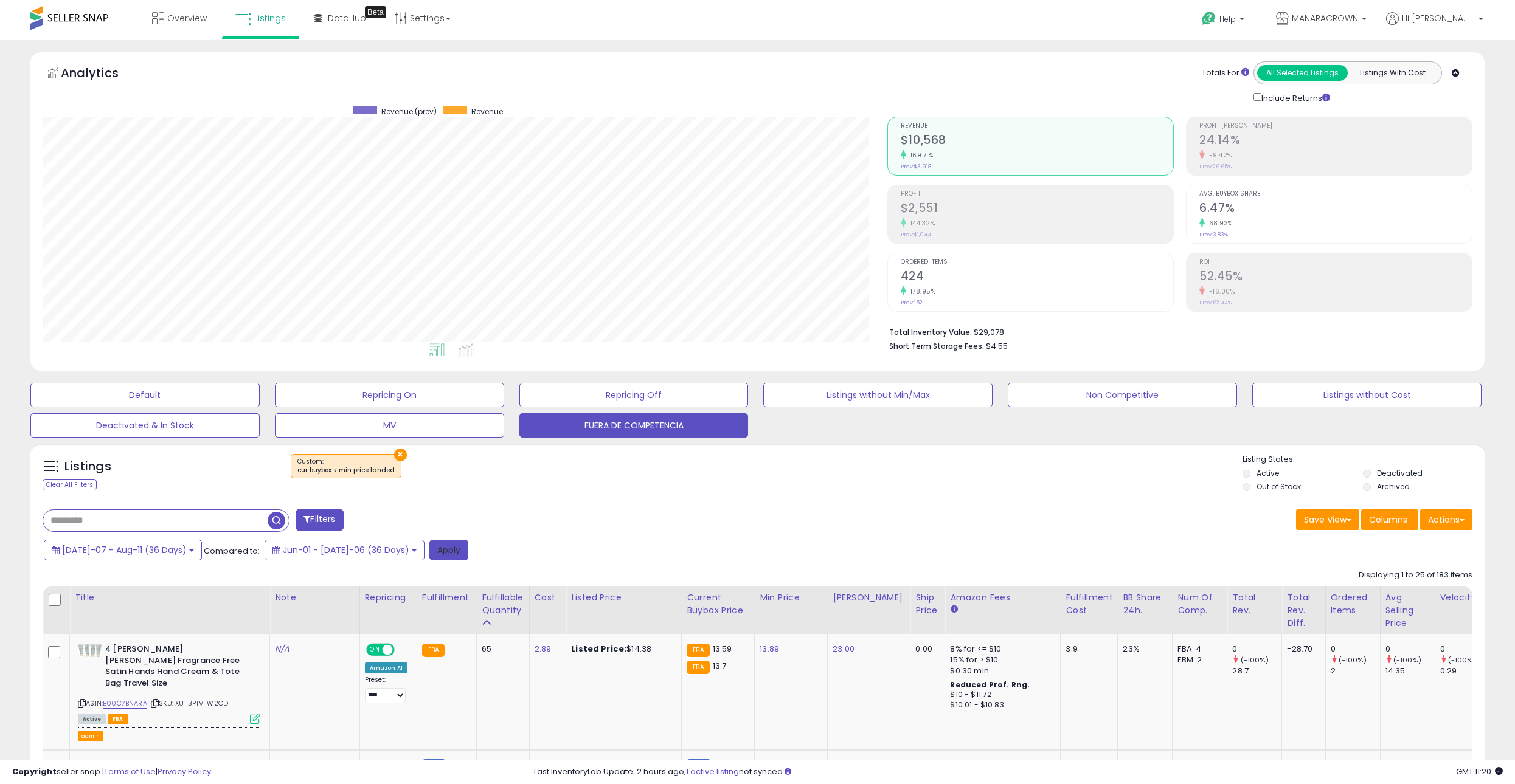
click at [429, 551] on button "Apply" at bounding box center [448, 550] width 39 height 21
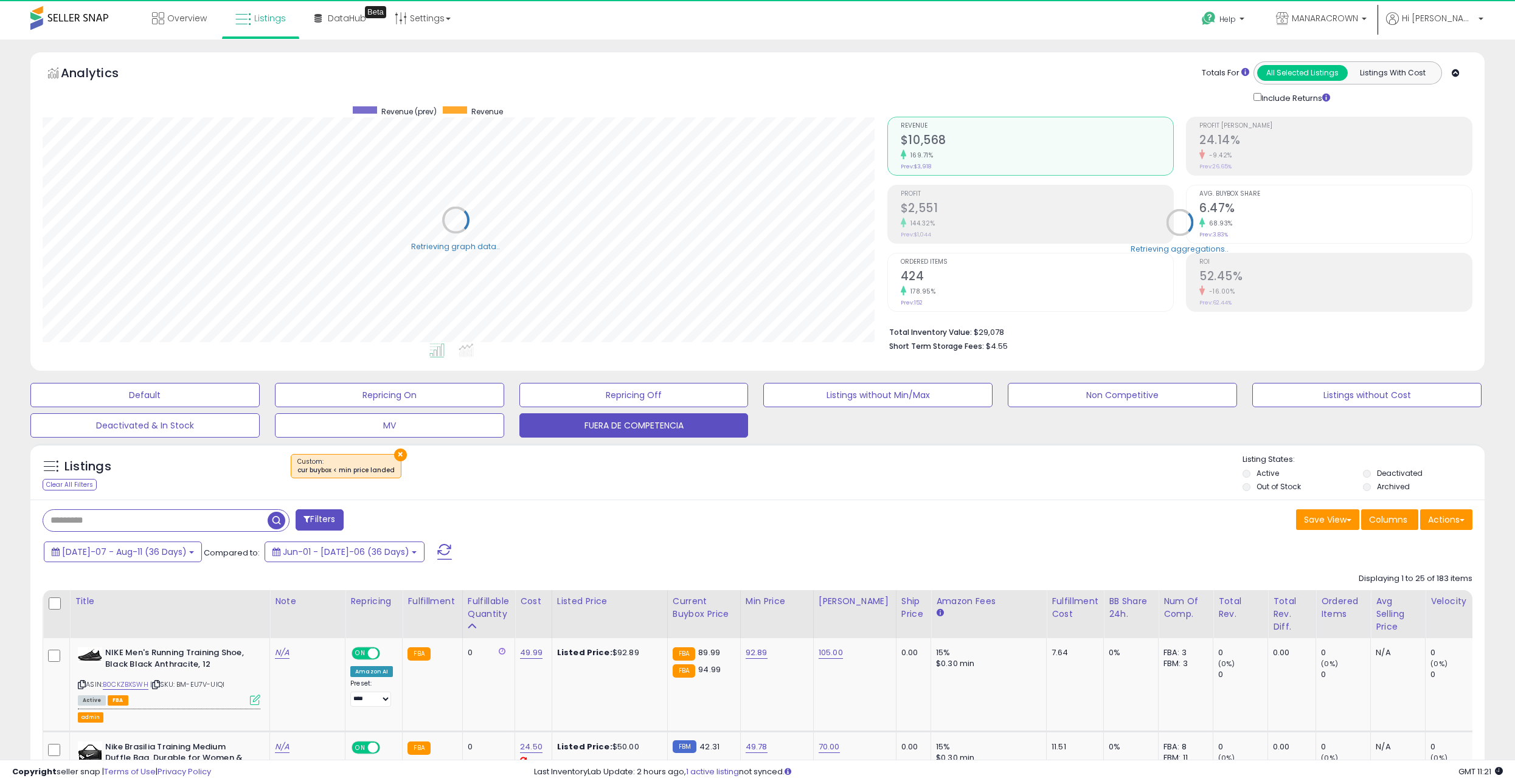
scroll to position [607736, 607270]
click at [1431, 514] on button "Actions" at bounding box center [1446, 520] width 52 height 21
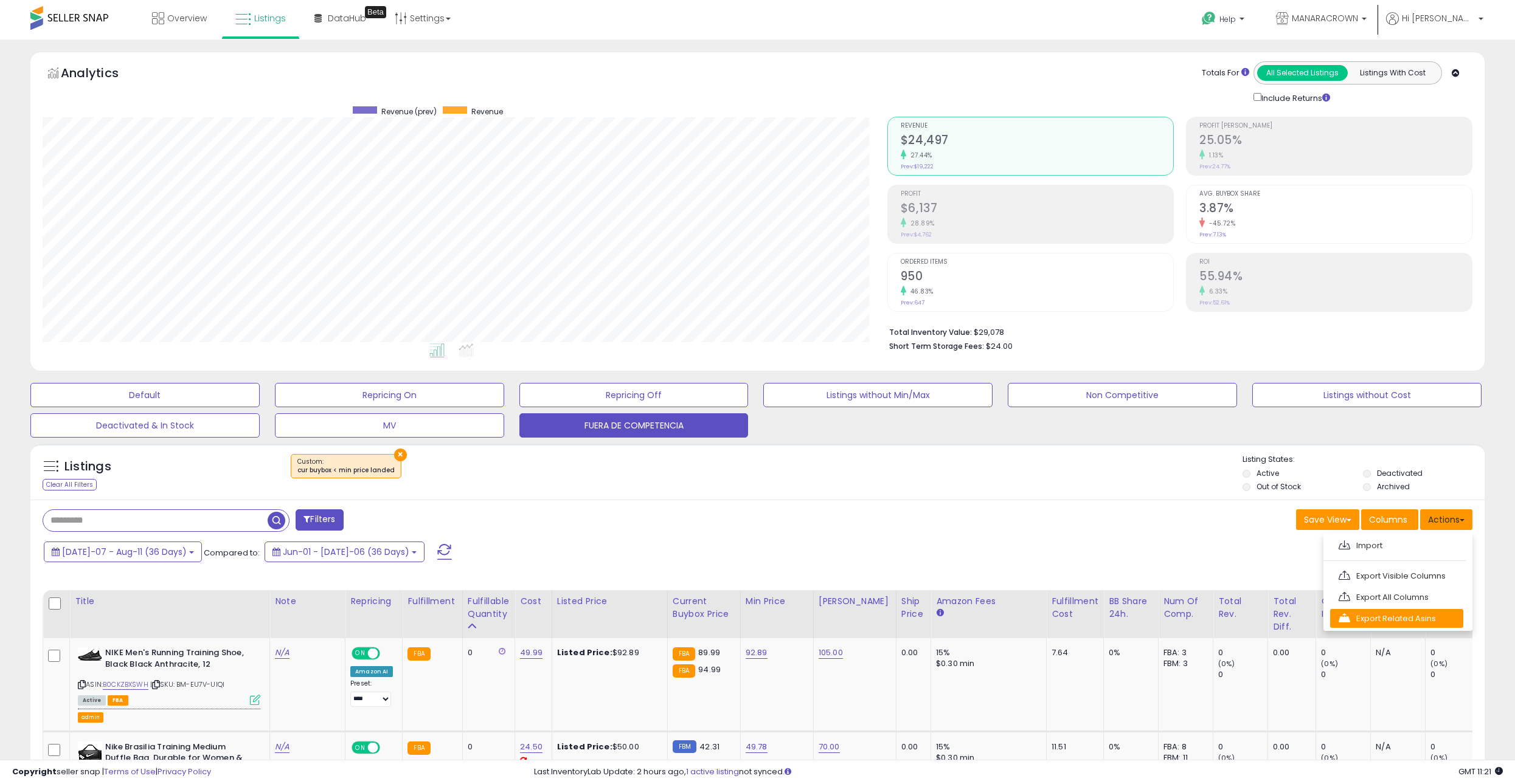
scroll to position [249, 845]
click at [1435, 580] on link "Export Visible Columns" at bounding box center [1397, 576] width 133 height 19
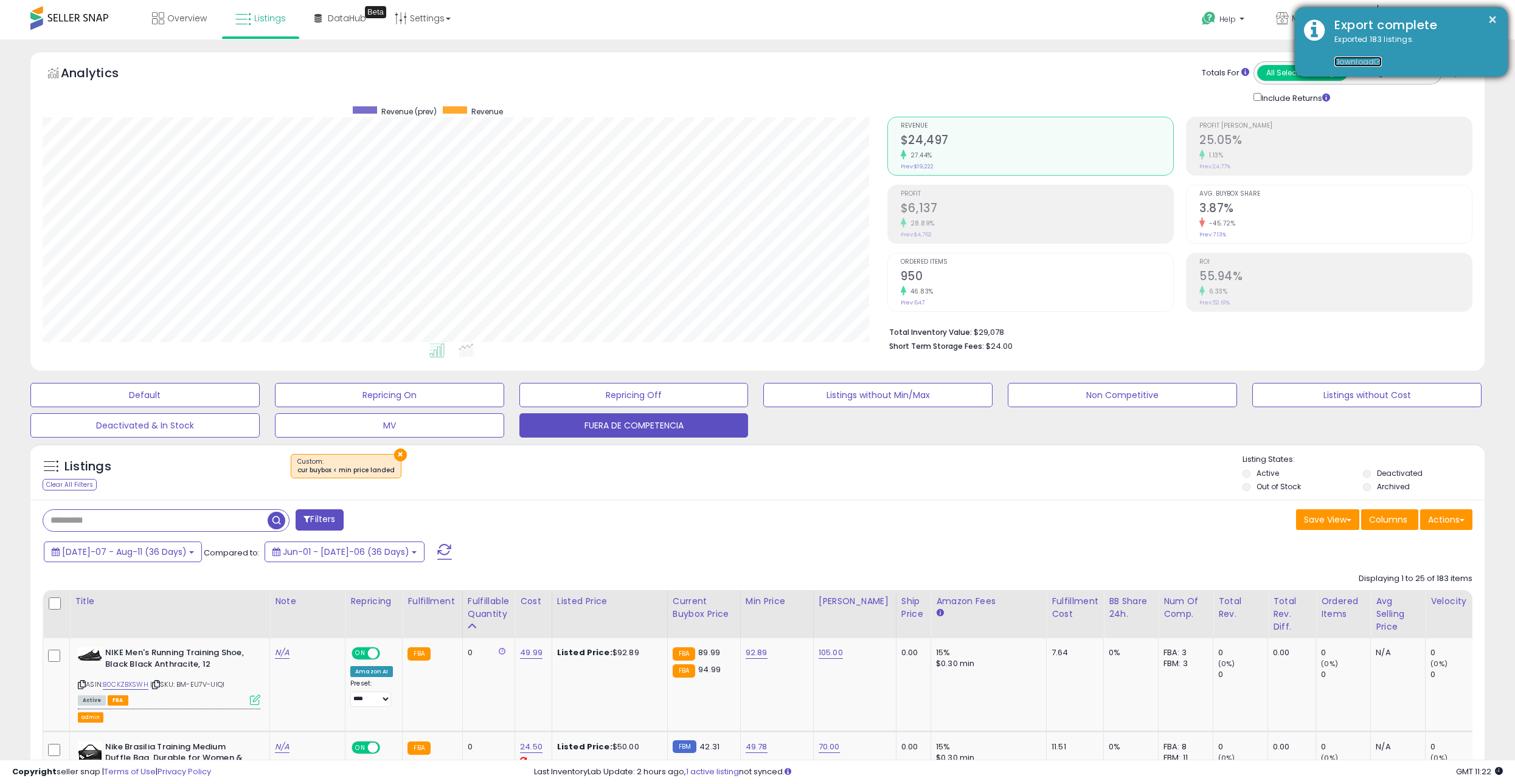
click at [1350, 62] on link "Download" at bounding box center [1358, 62] width 48 height 10
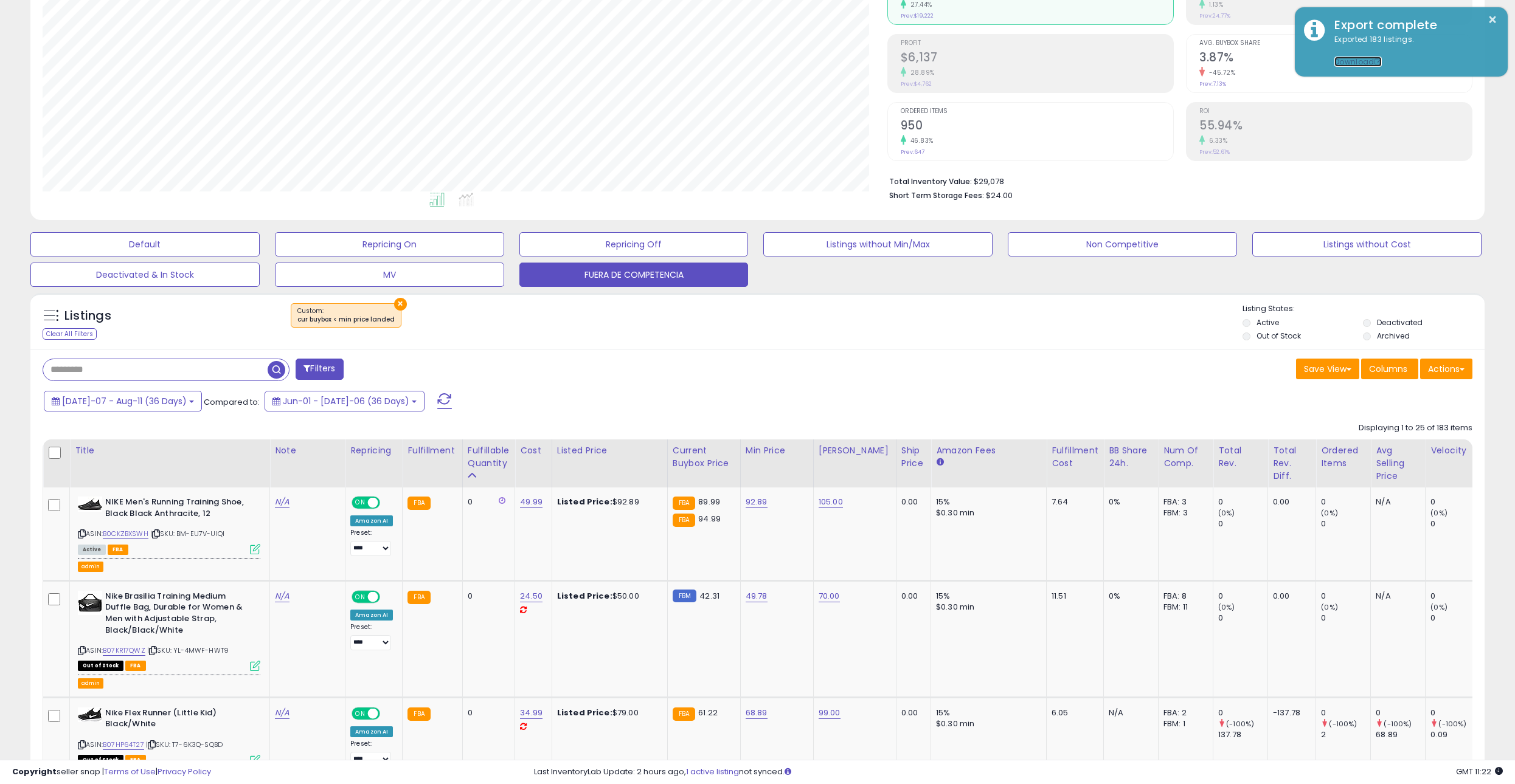
scroll to position [77, 0]
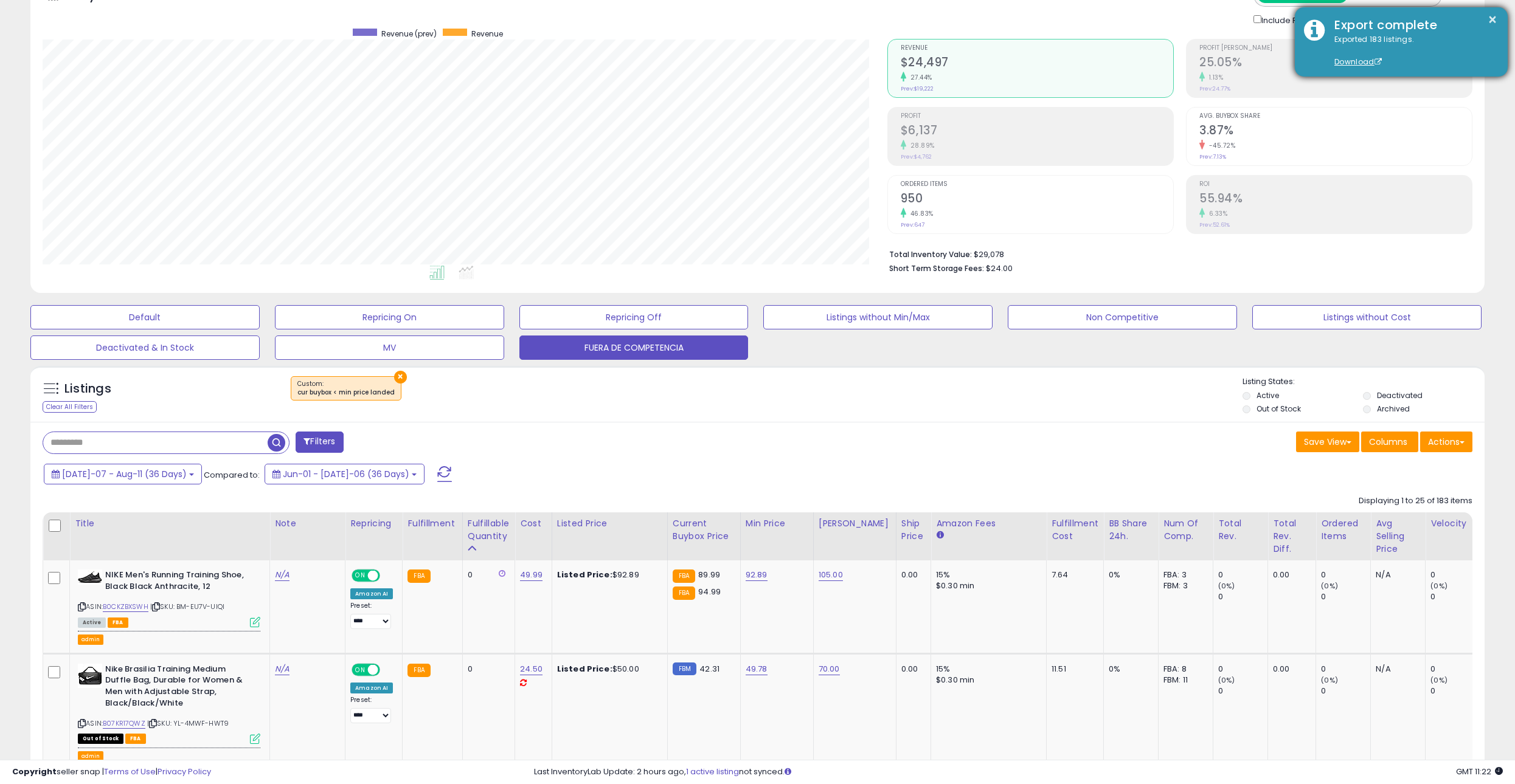
click at [1498, 17] on div "Export complete" at bounding box center [1412, 25] width 173 height 17
click at [1491, 20] on button "×" at bounding box center [1492, 20] width 10 height 15
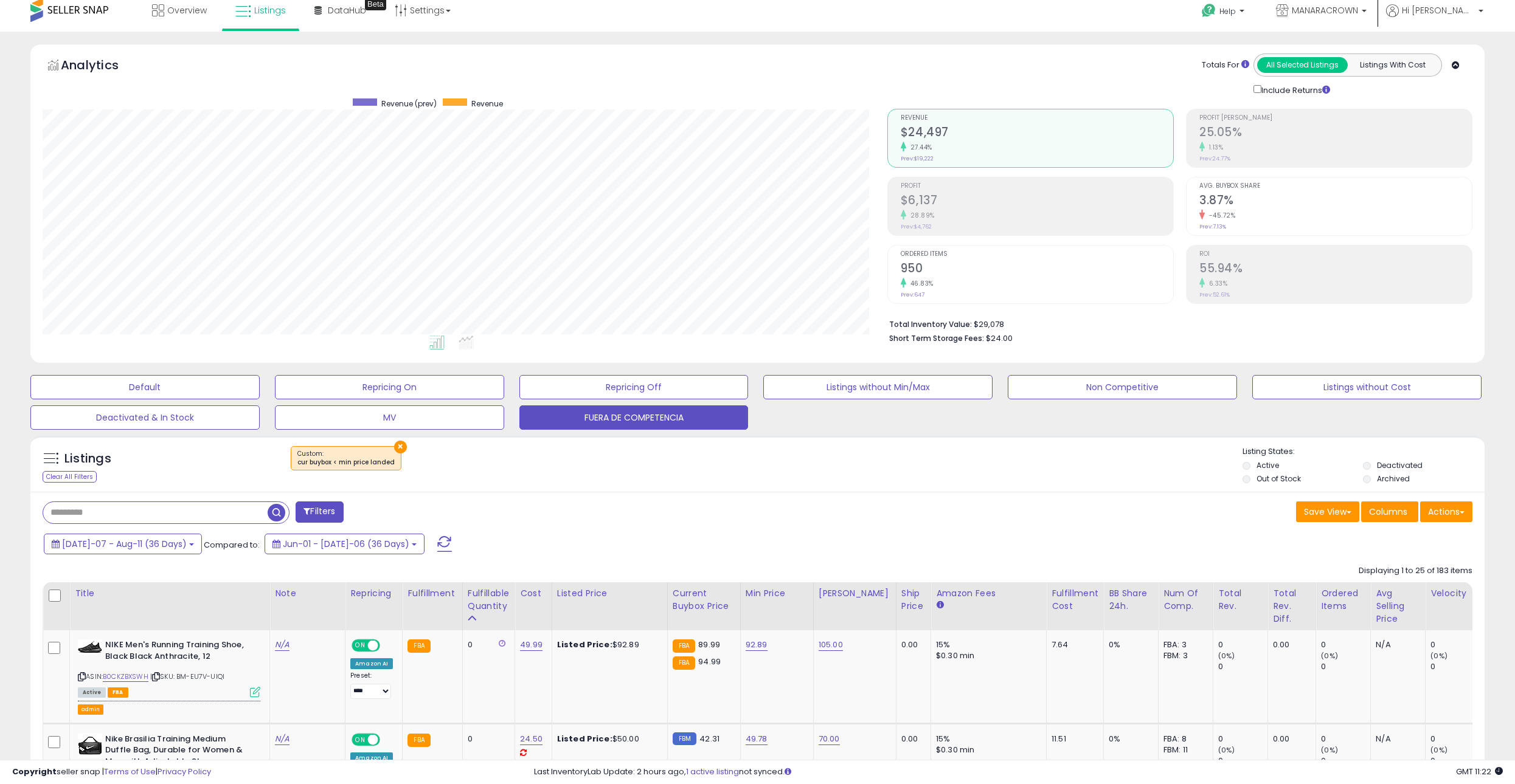
scroll to position [0, 0]
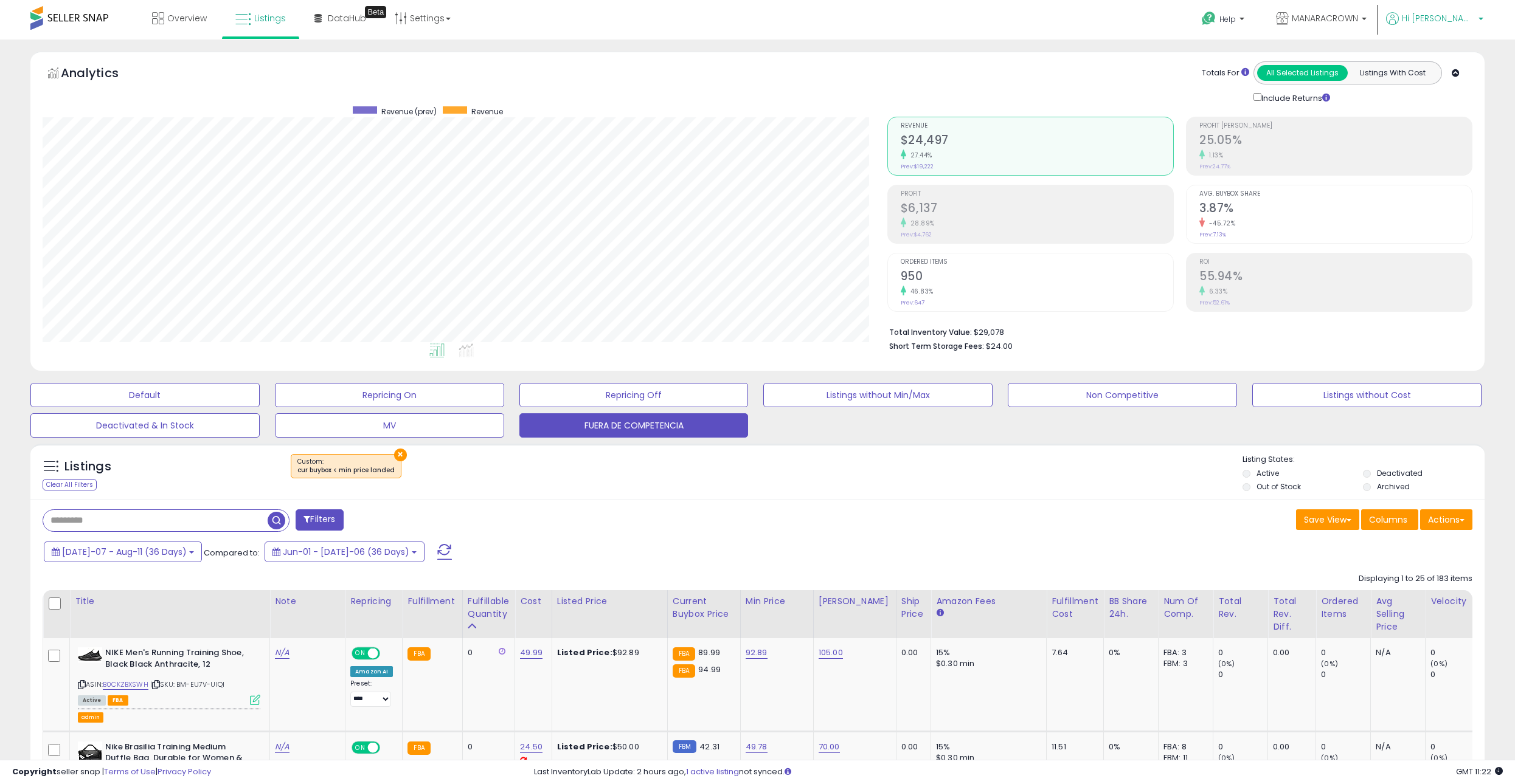
click at [1452, 12] on span "Hi [PERSON_NAME]" at bounding box center [1438, 18] width 73 height 12
click at [1451, 122] on link "Stop impersonating" at bounding box center [1432, 128] width 79 height 12
